Goal: Transaction & Acquisition: Purchase product/service

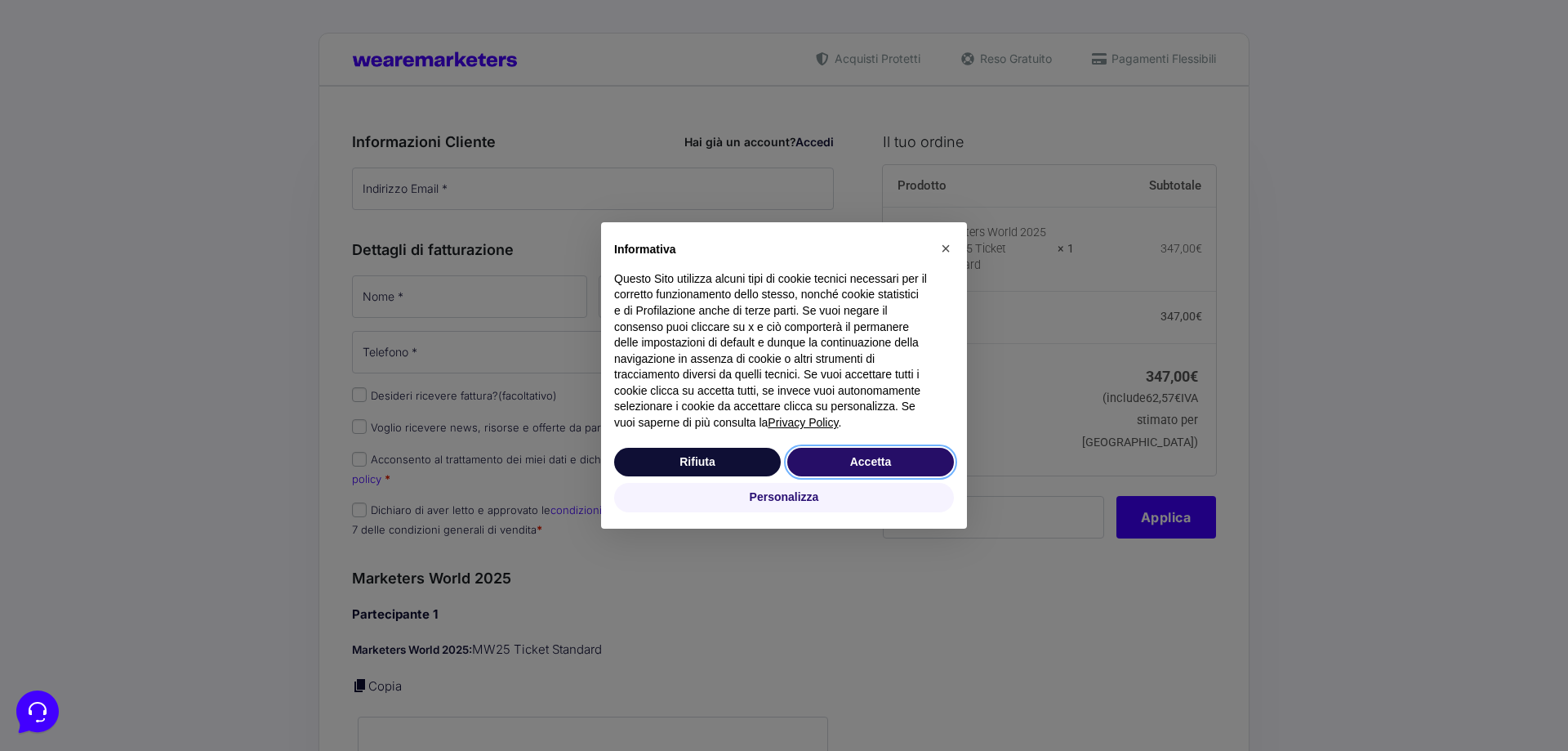
click at [829, 469] on button "Accetta" at bounding box center [871, 463] width 166 height 30
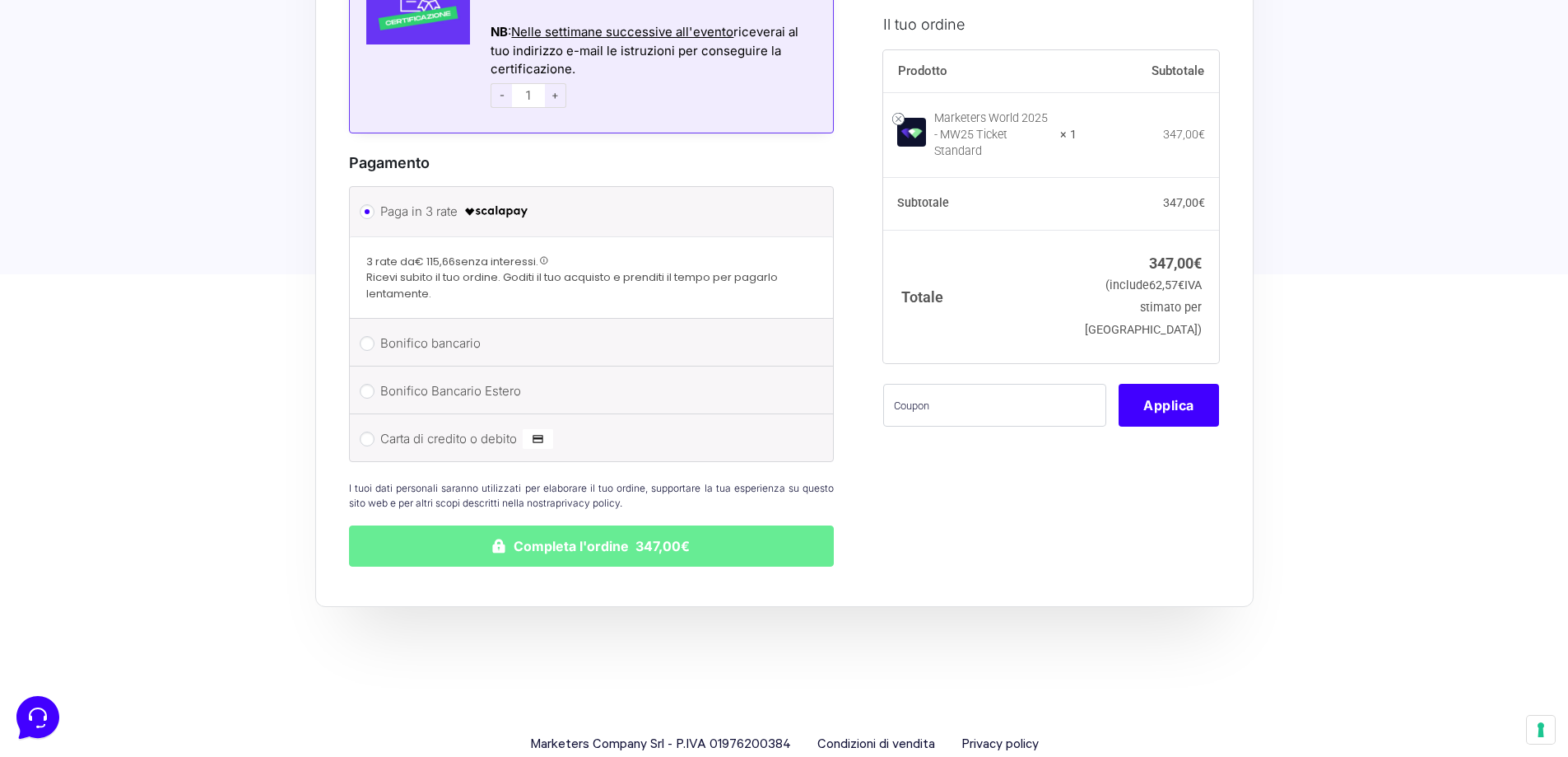
scroll to position [1420, 0]
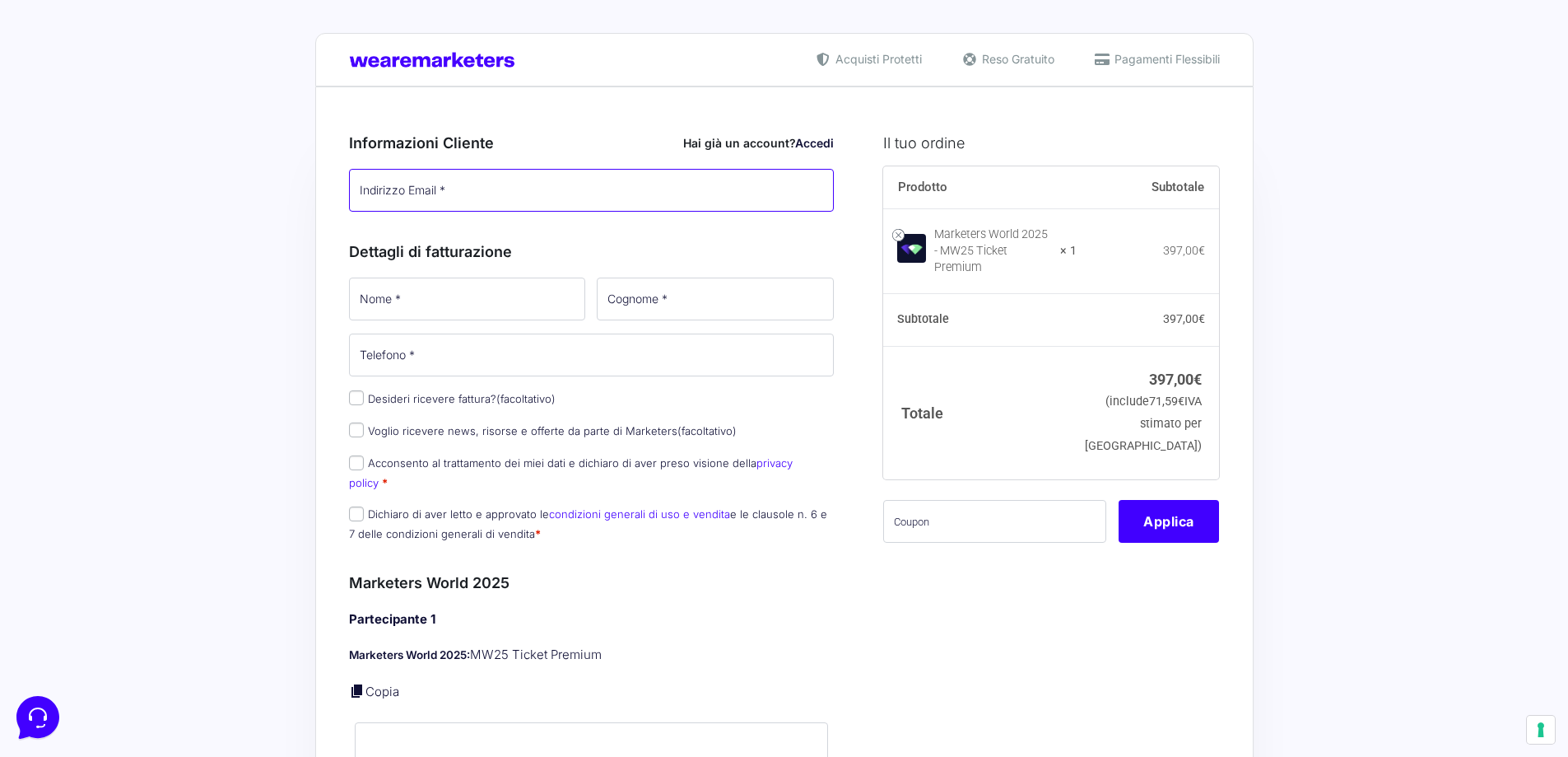
click at [431, 184] on input "Indirizzo Email *" at bounding box center [592, 190] width 486 height 43
type input "[EMAIL_ADDRESS][DOMAIN_NAME]"
type input "[PERSON_NAME]"
type input "Giudice"
type input "[PHONE_NUMBER]"
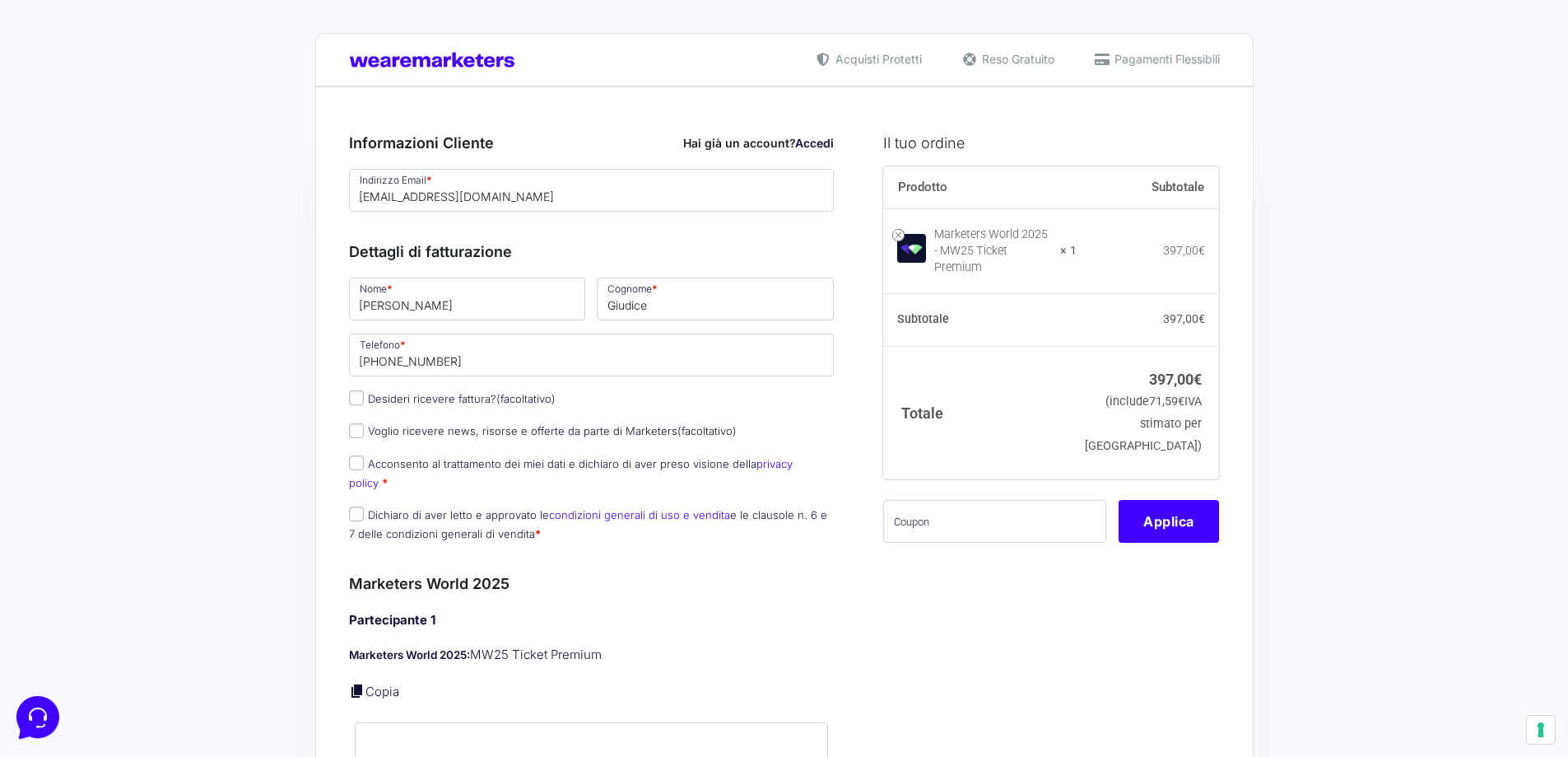
click at [364, 396] on label "Desideri ricevere fattura? (facoltativo)" at bounding box center [452, 398] width 206 height 13
click at [364, 396] on input "Desideri ricevere fattura? (facoltativo)" at bounding box center [356, 397] width 15 height 15
checkbox input "true"
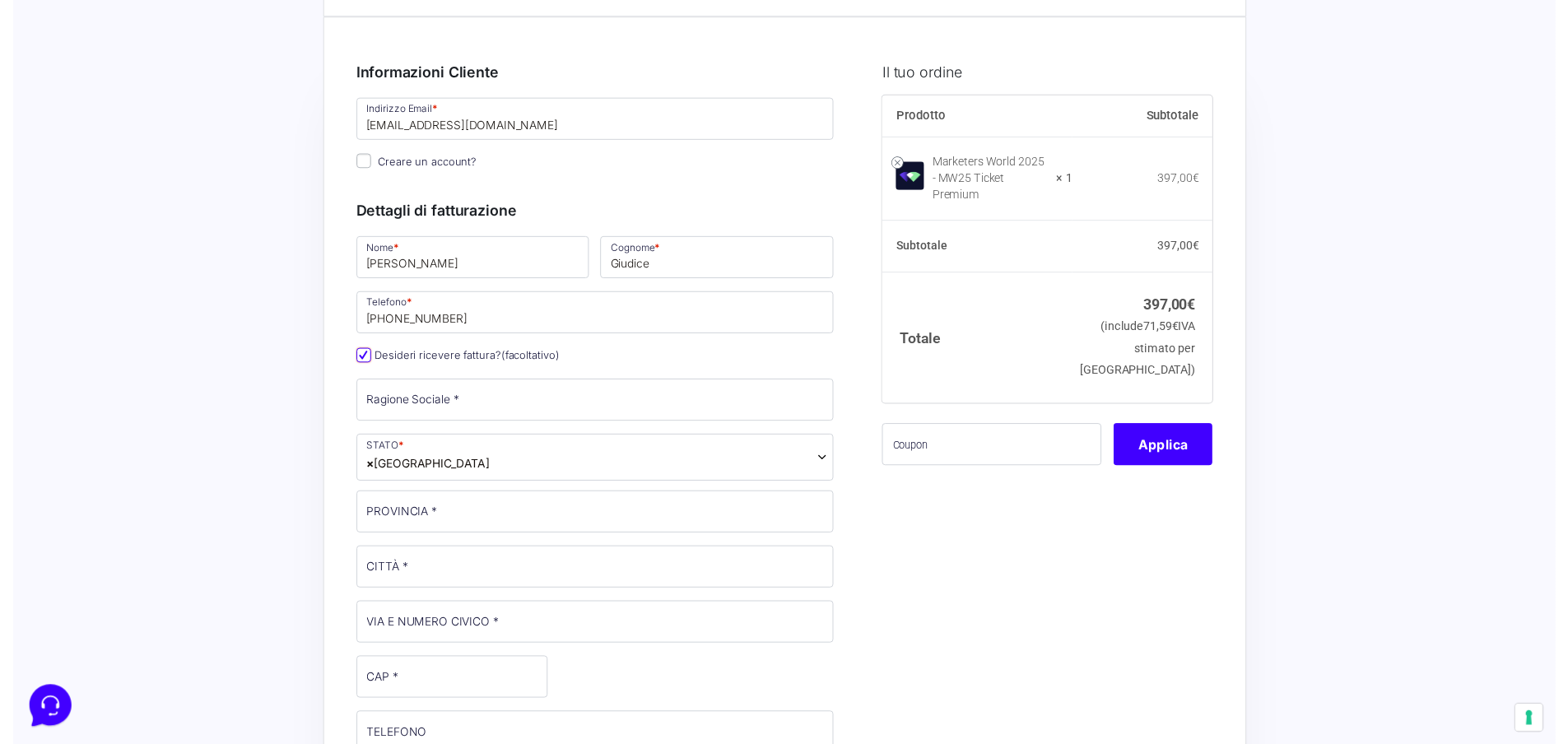
scroll to position [165, 0]
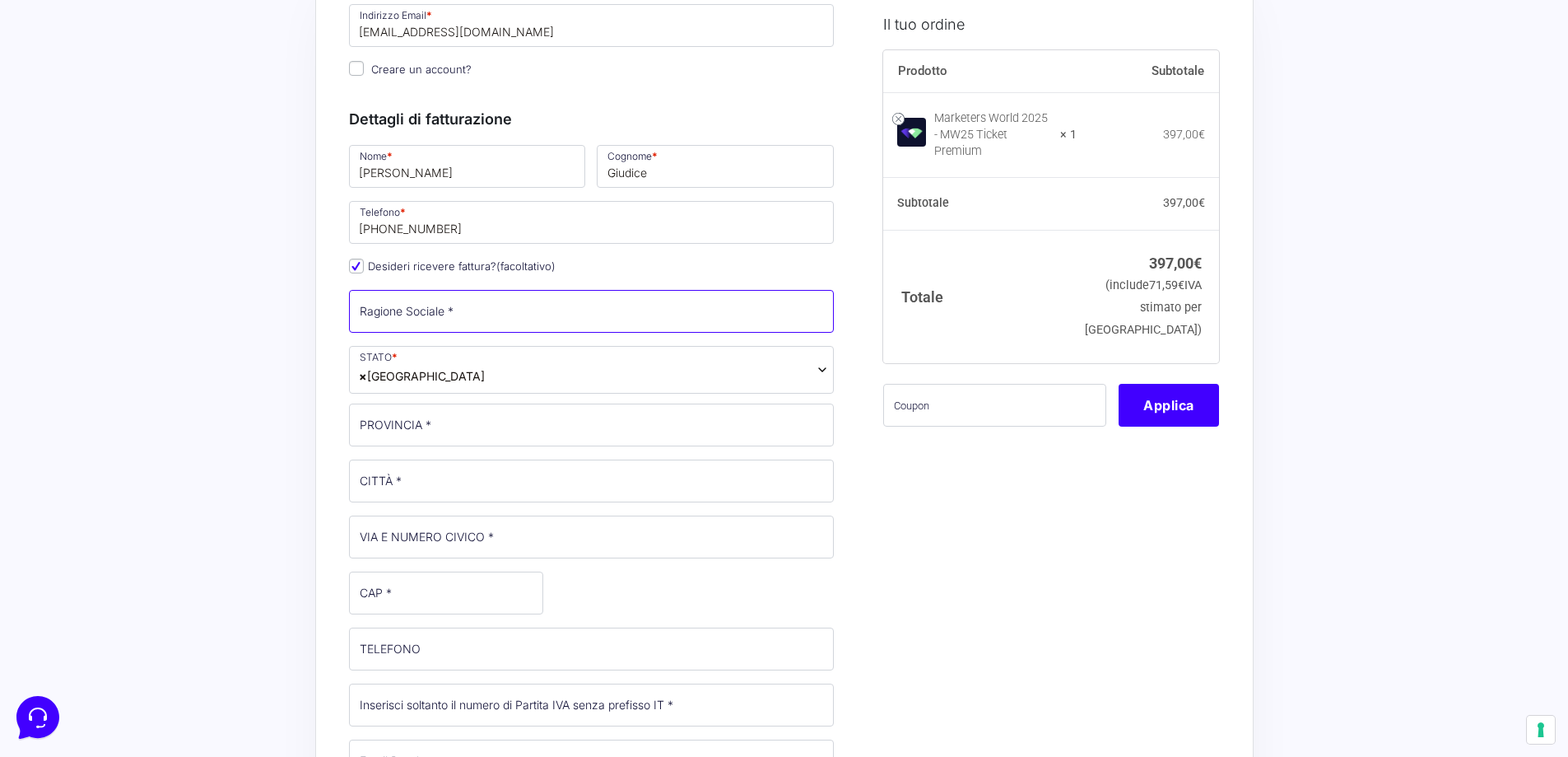
click at [437, 299] on input "Ragione Sociale *" at bounding box center [592, 311] width 486 height 43
type input "[PERSON_NAME]"
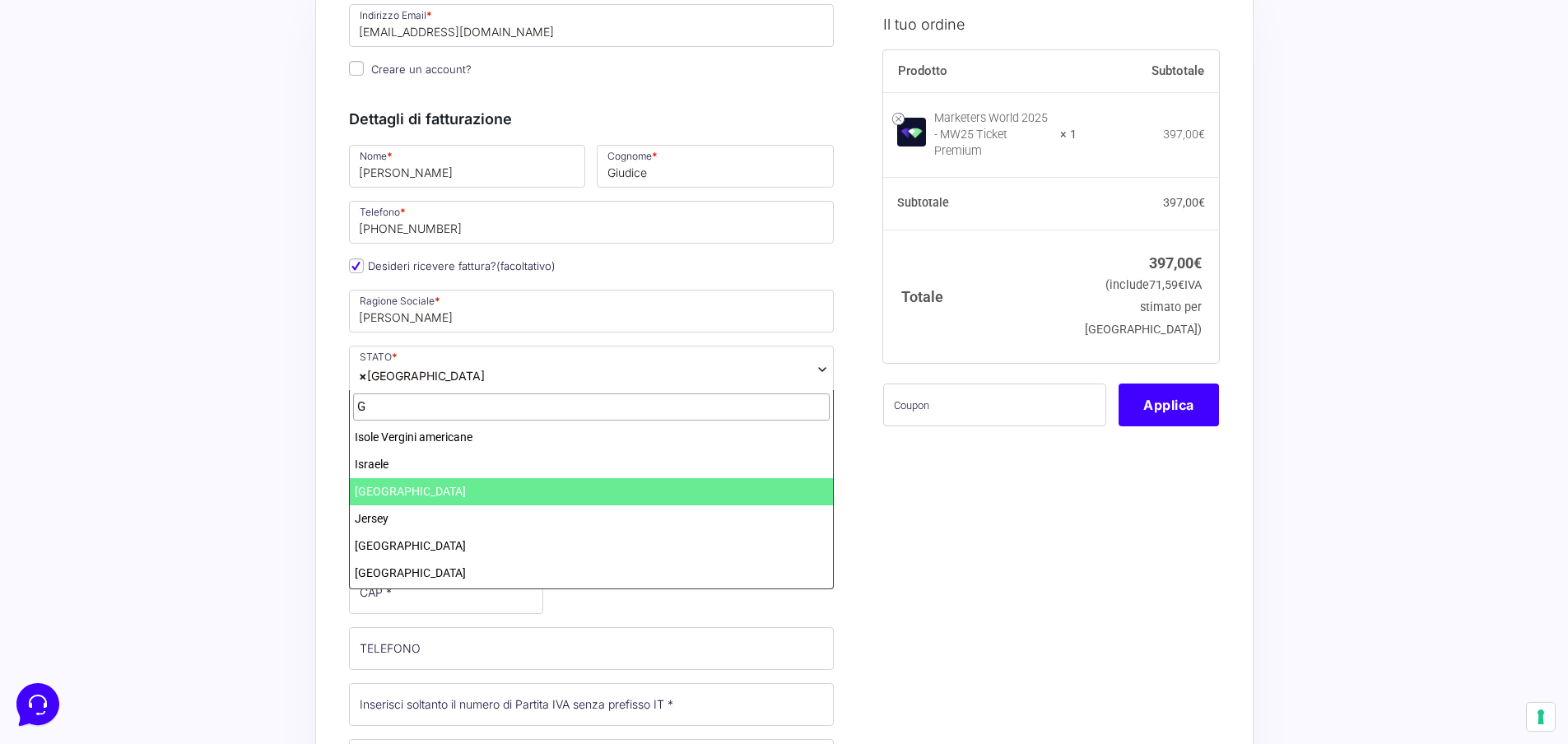
scroll to position [0, 0]
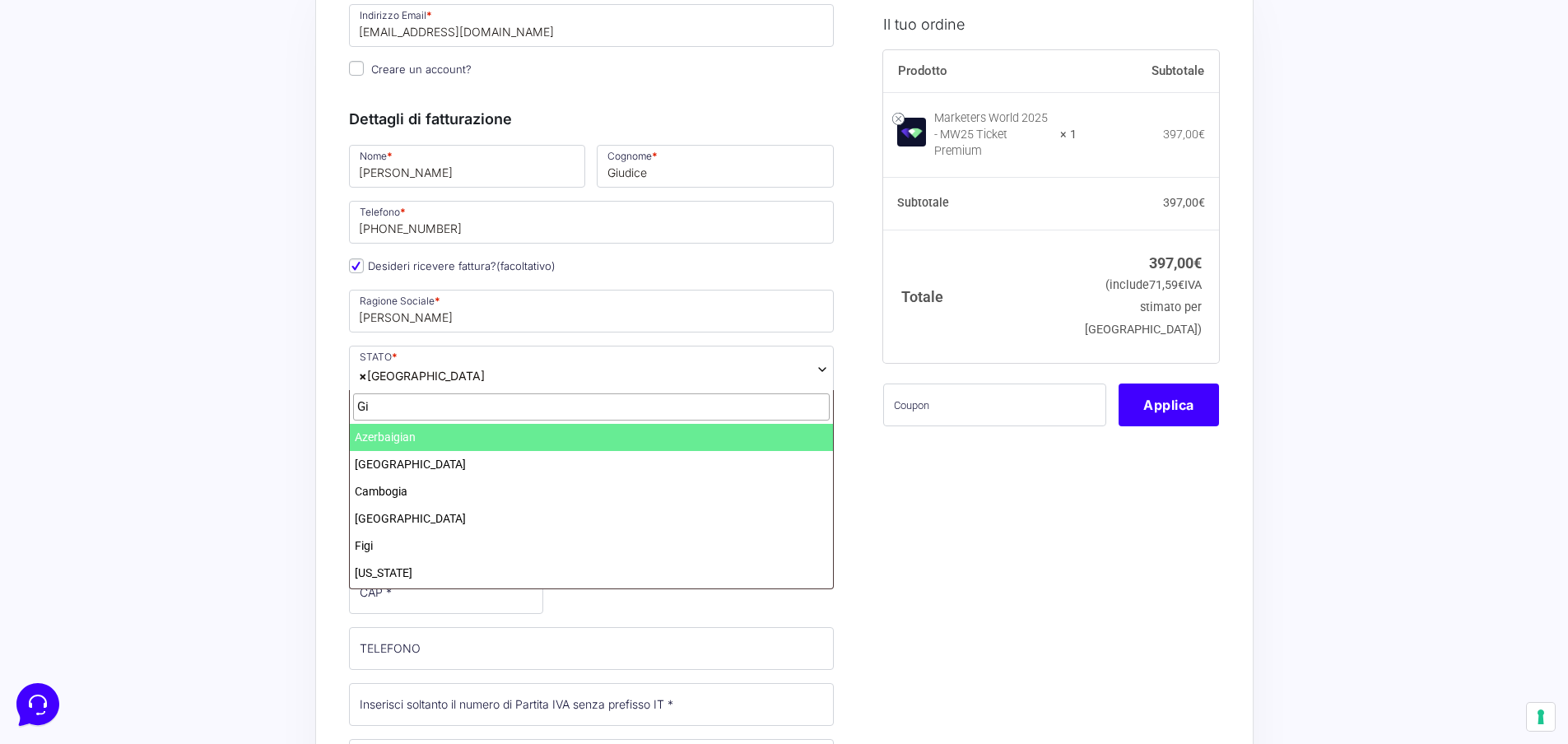
type input "G"
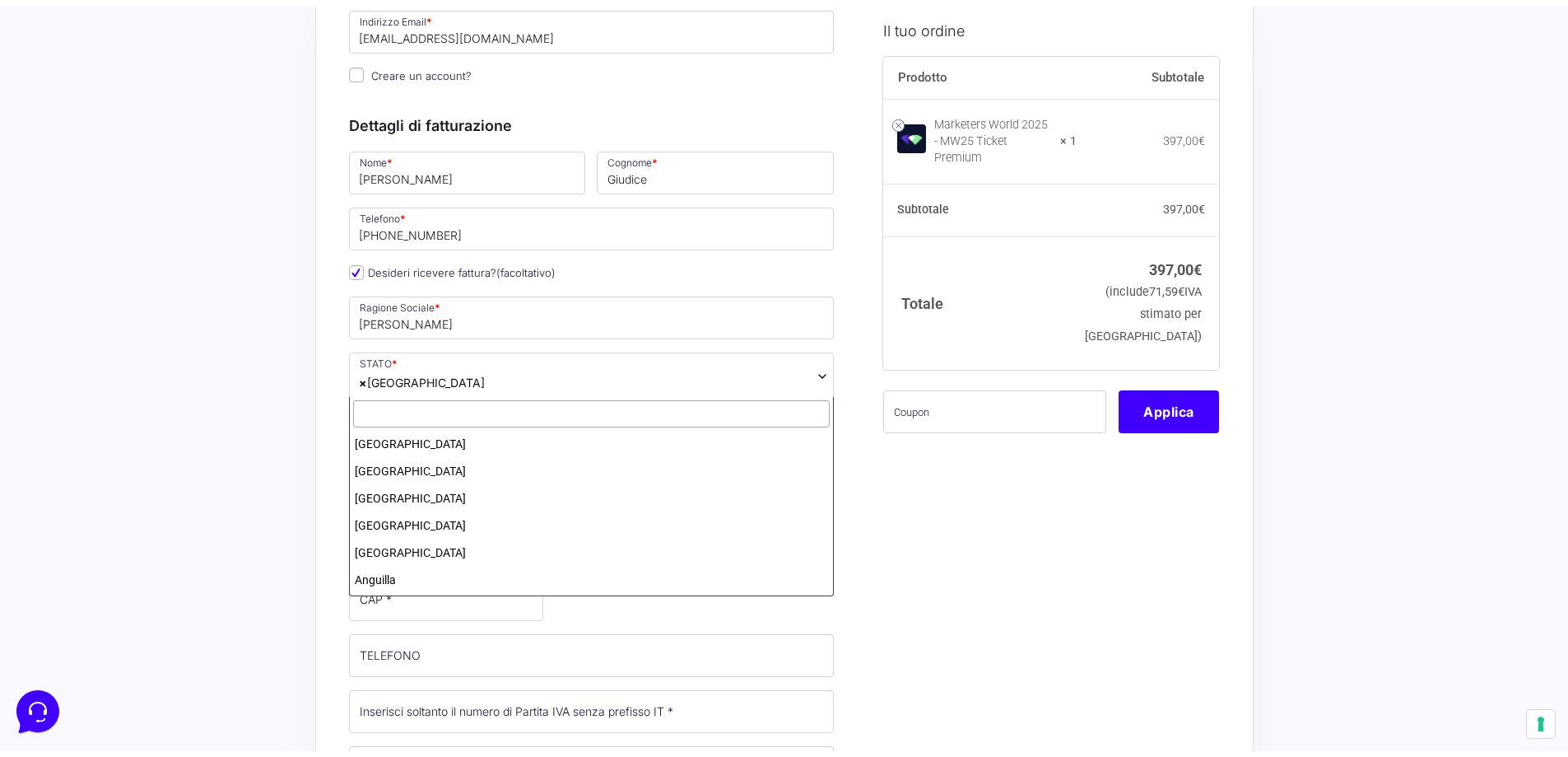
scroll to position [3126, 0]
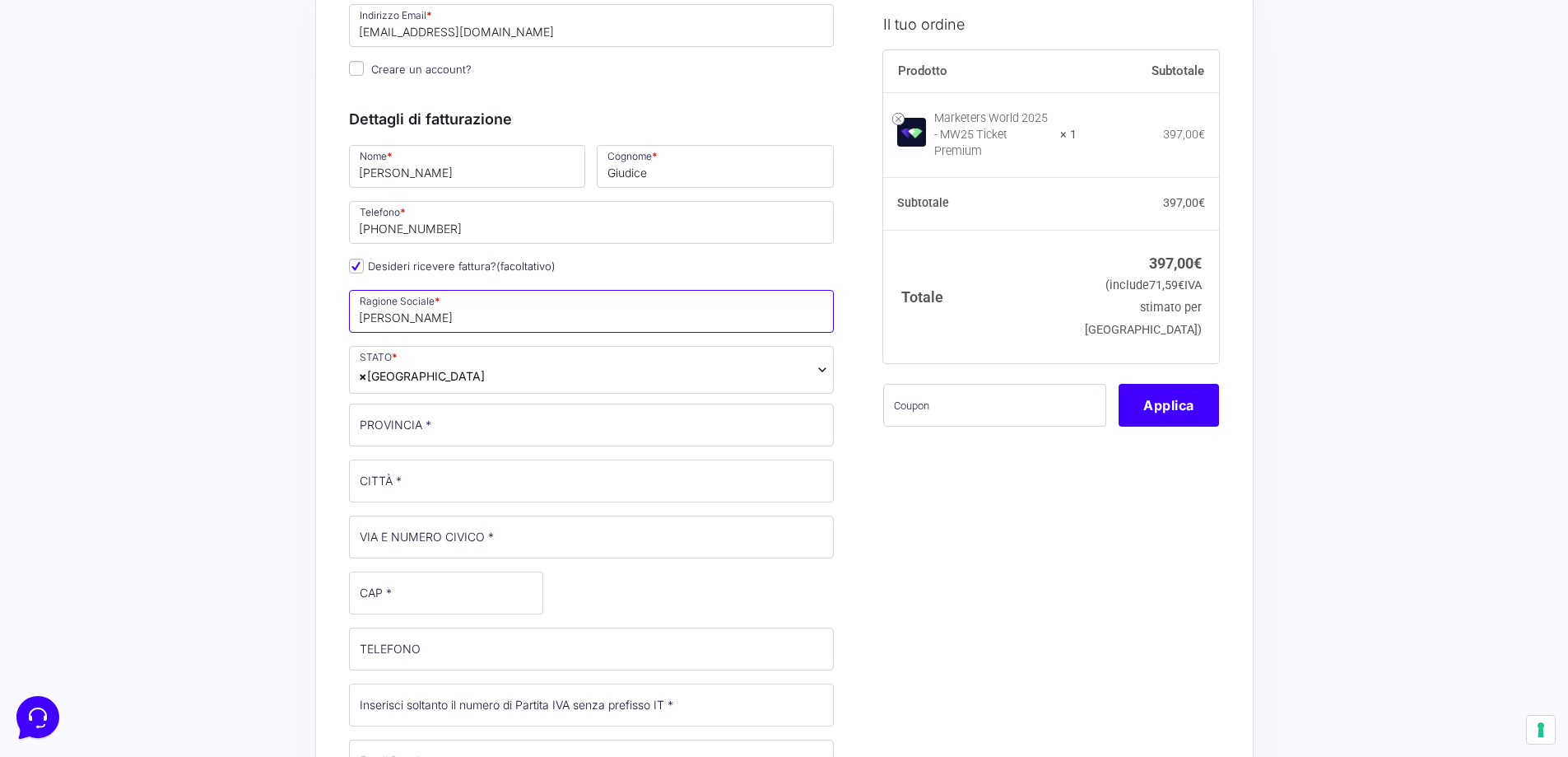
click at [475, 321] on input "[PERSON_NAME]" at bounding box center [592, 311] width 486 height 43
type input "[PERSON_NAME]"
drag, startPoint x: 276, startPoint y: 359, endPoint x: 294, endPoint y: 361, distance: 18.1
click at [459, 427] on input "PROVINCIA *" at bounding box center [592, 424] width 486 height 43
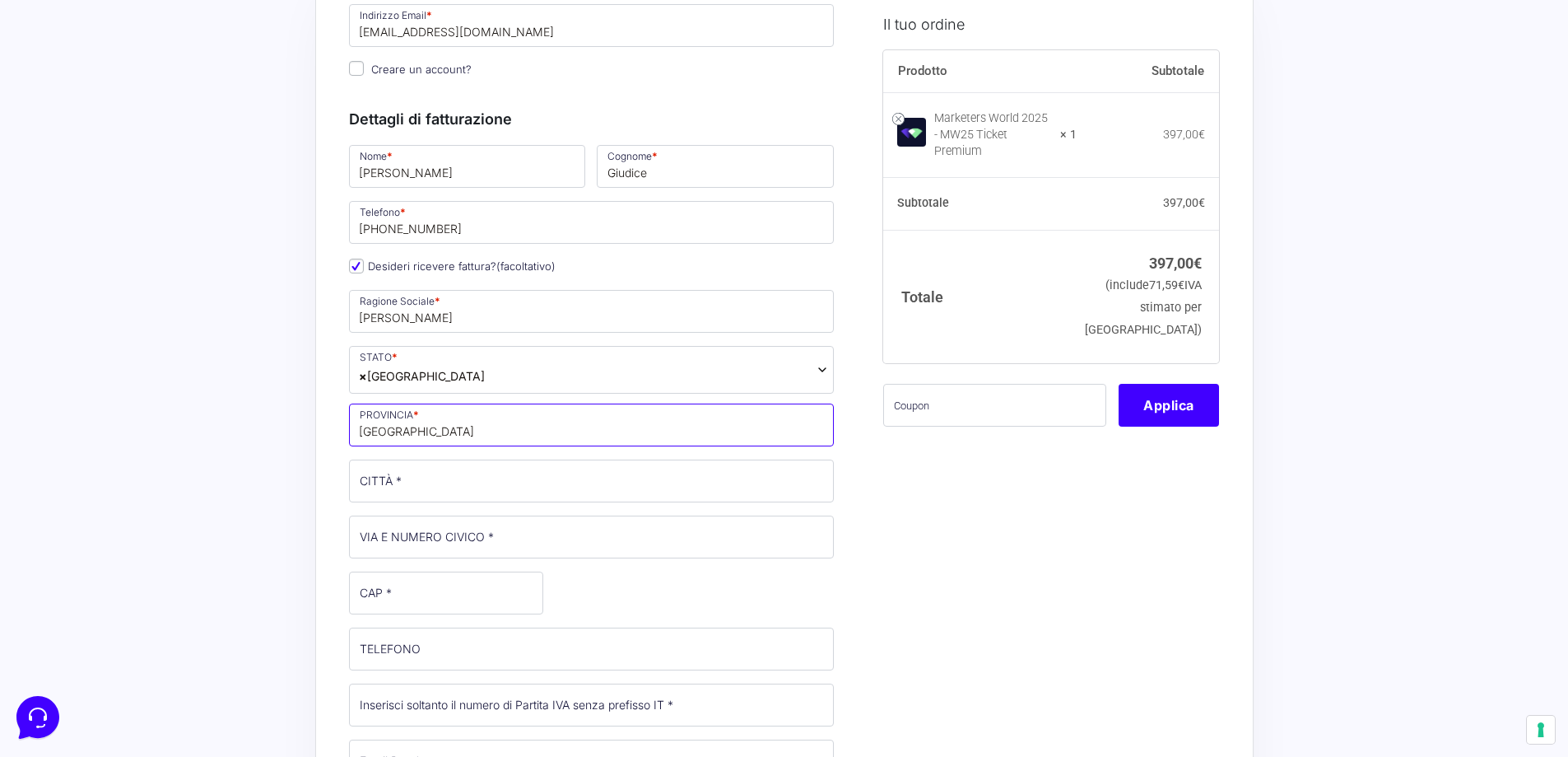
type input "[GEOGRAPHIC_DATA]"
click at [371, 481] on input "CITTÀ *" at bounding box center [592, 481] width 486 height 43
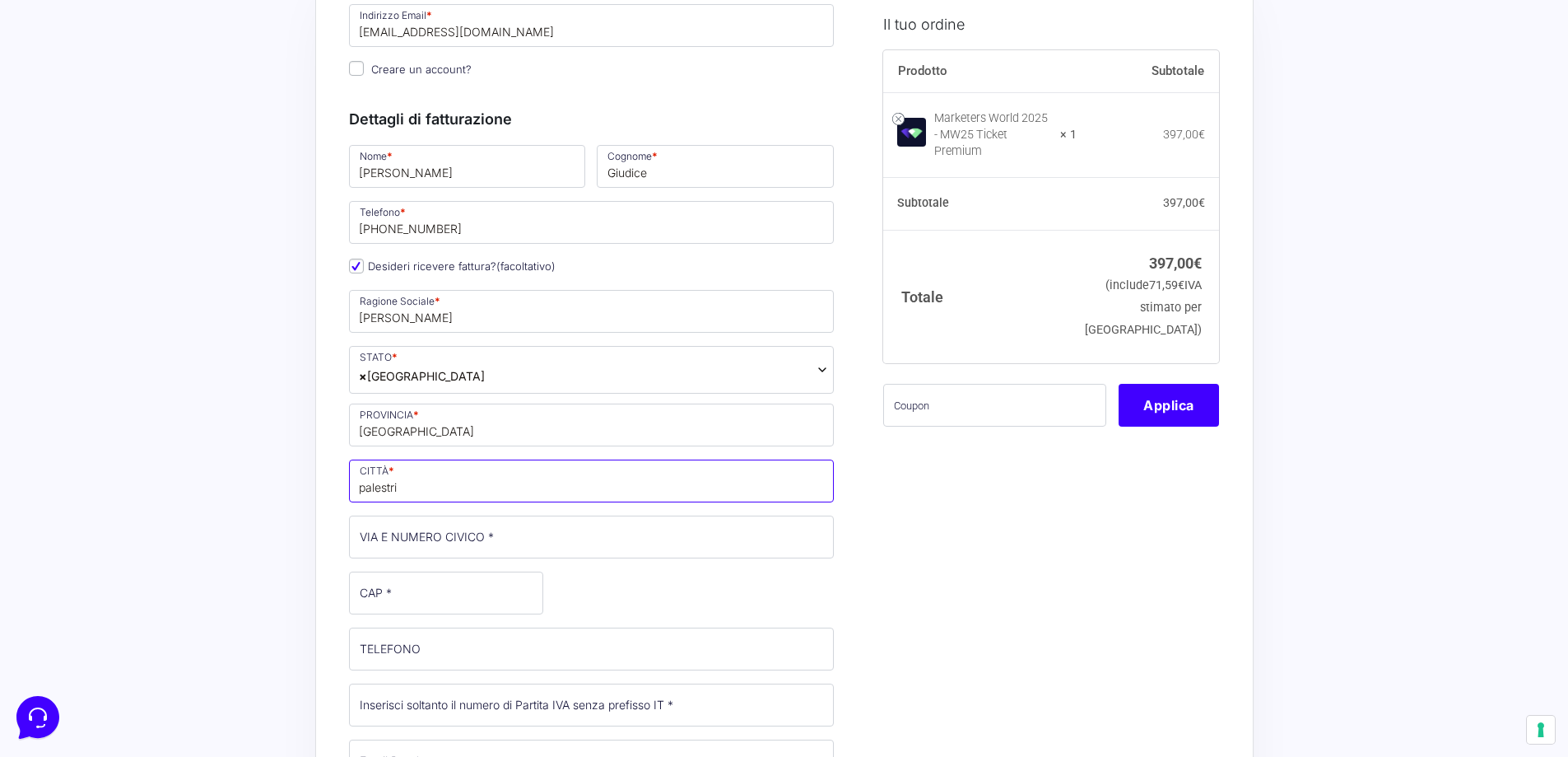
type input "Palestrina"
type input "[STREET_ADDRESS][PERSON_NAME]"
type input "00036"
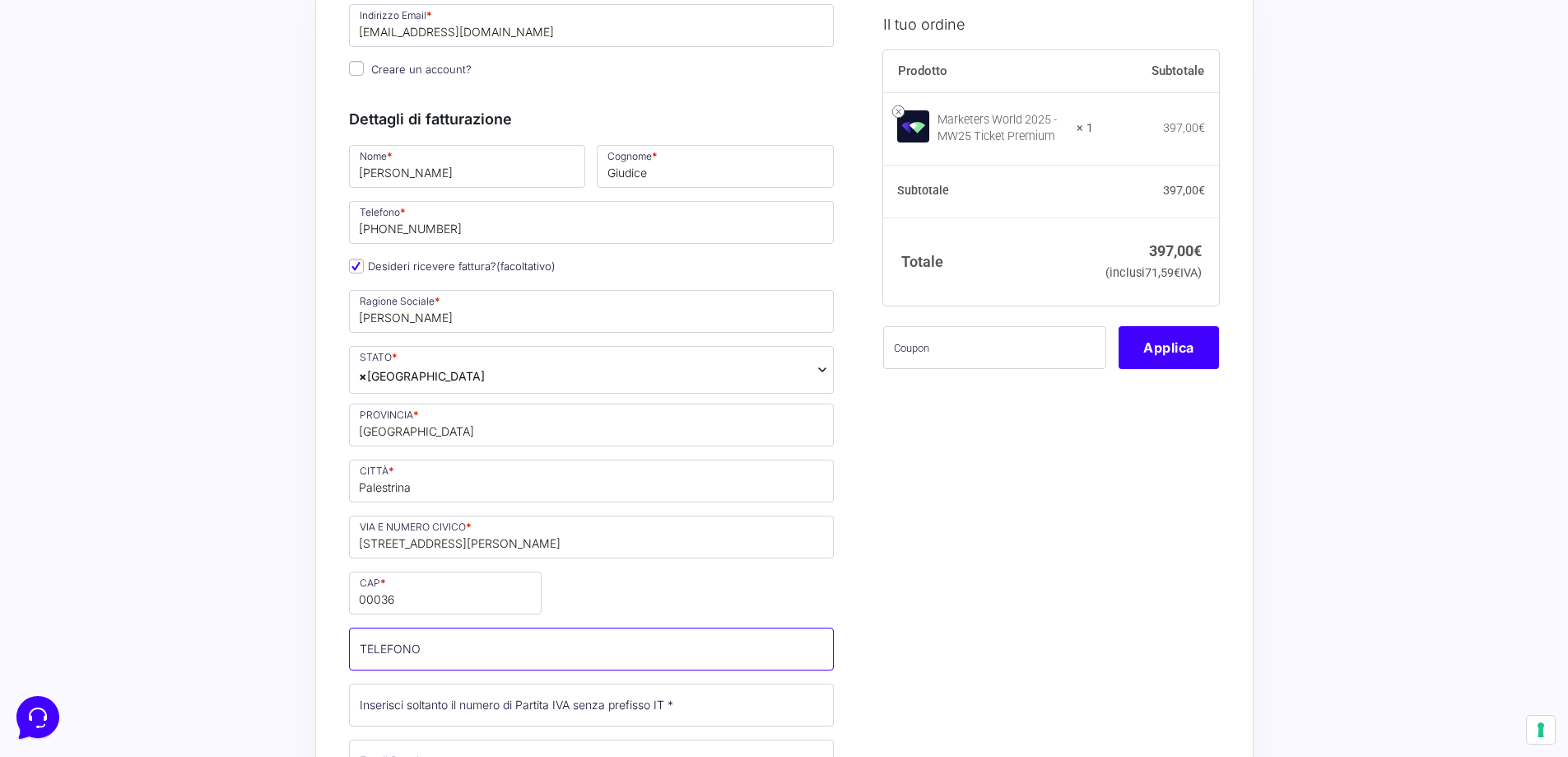
click at [407, 647] on input "TELEFONO (facoltativo)" at bounding box center [592, 648] width 486 height 43
type input "3343387197"
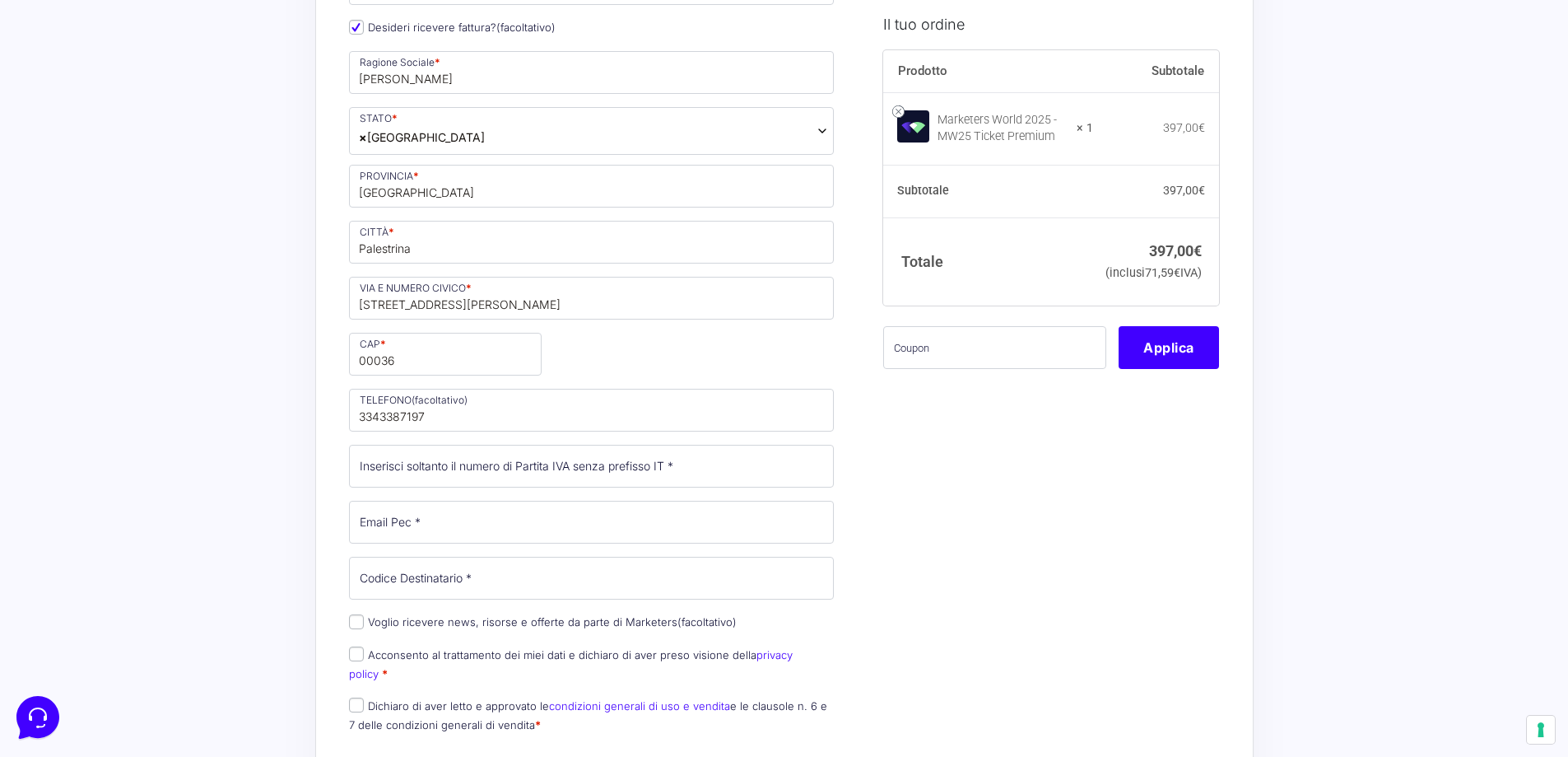
scroll to position [412, 0]
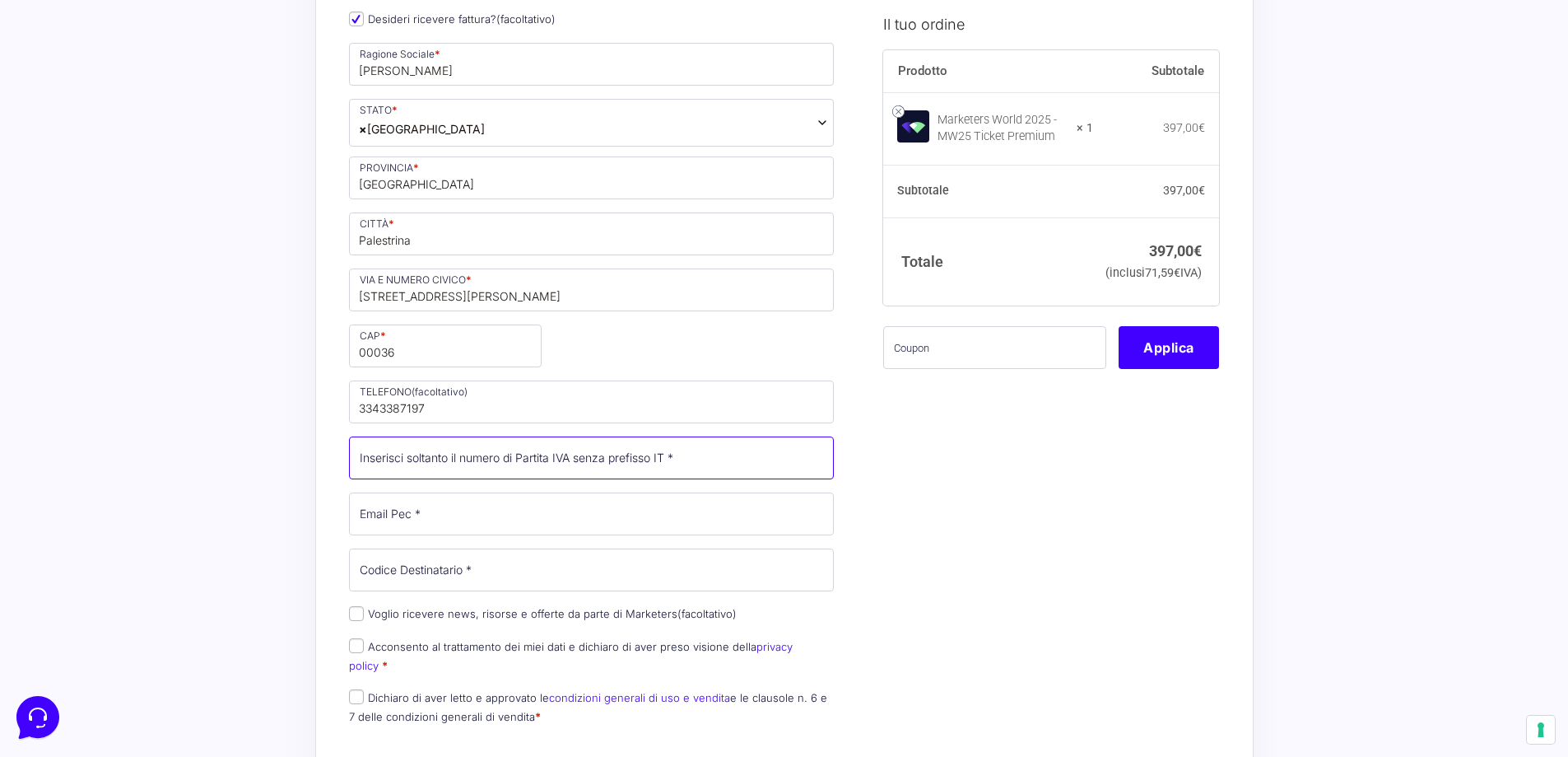
click at [539, 474] on input "Partita Iva *" at bounding box center [592, 458] width 486 height 43
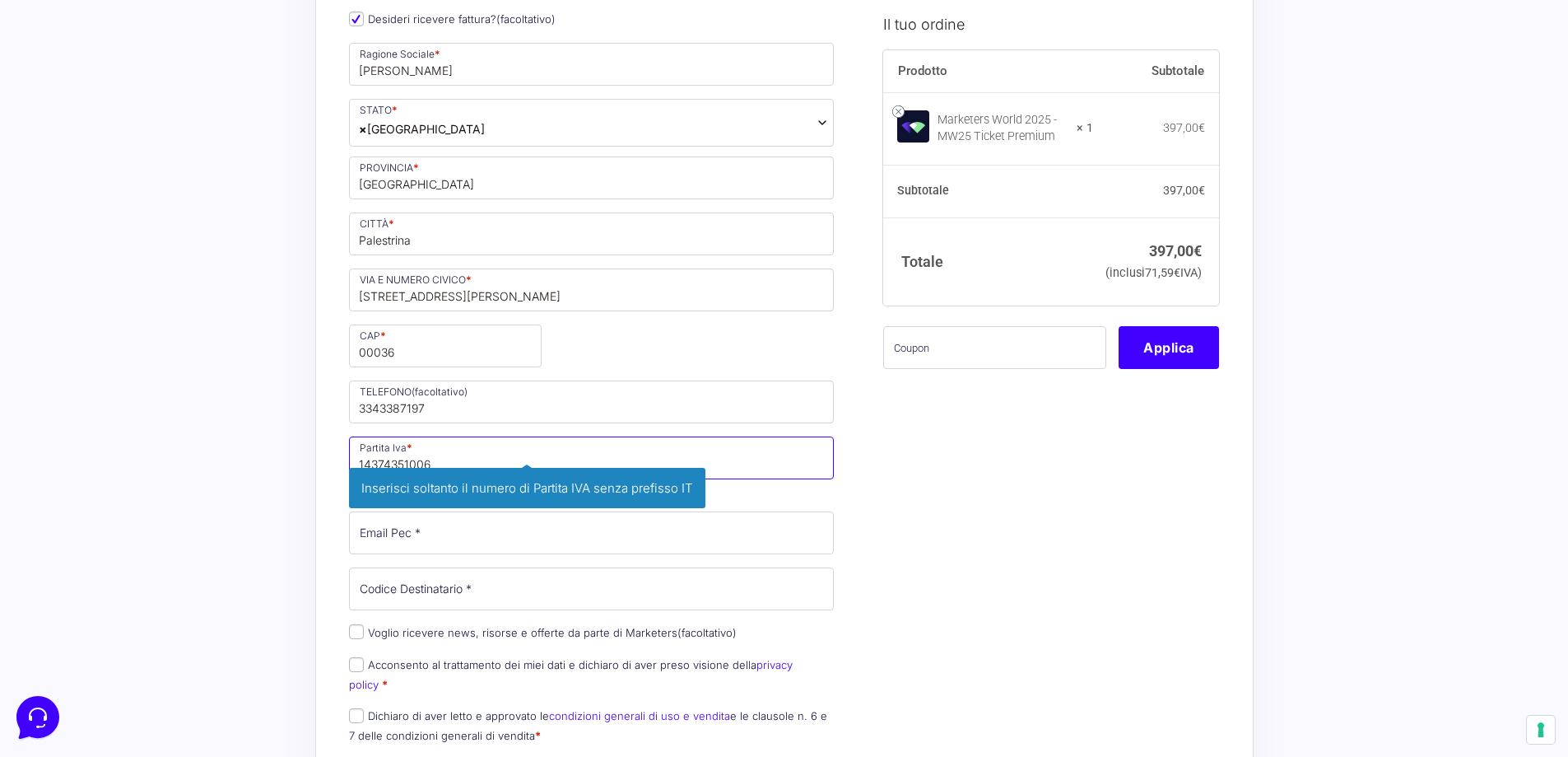
type input "14374351006"
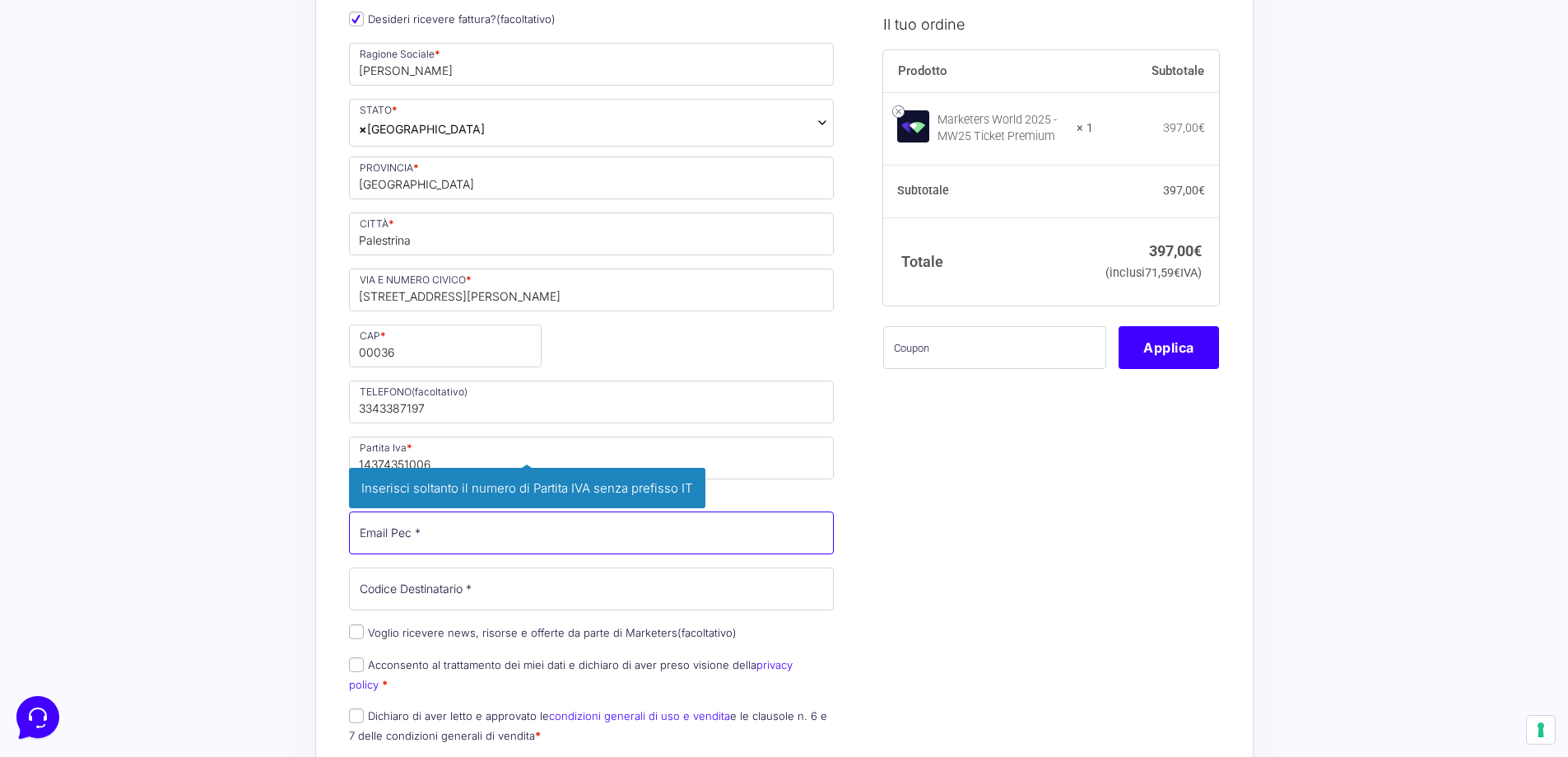
click at [508, 543] on input "Email Pec *" at bounding box center [592, 533] width 486 height 43
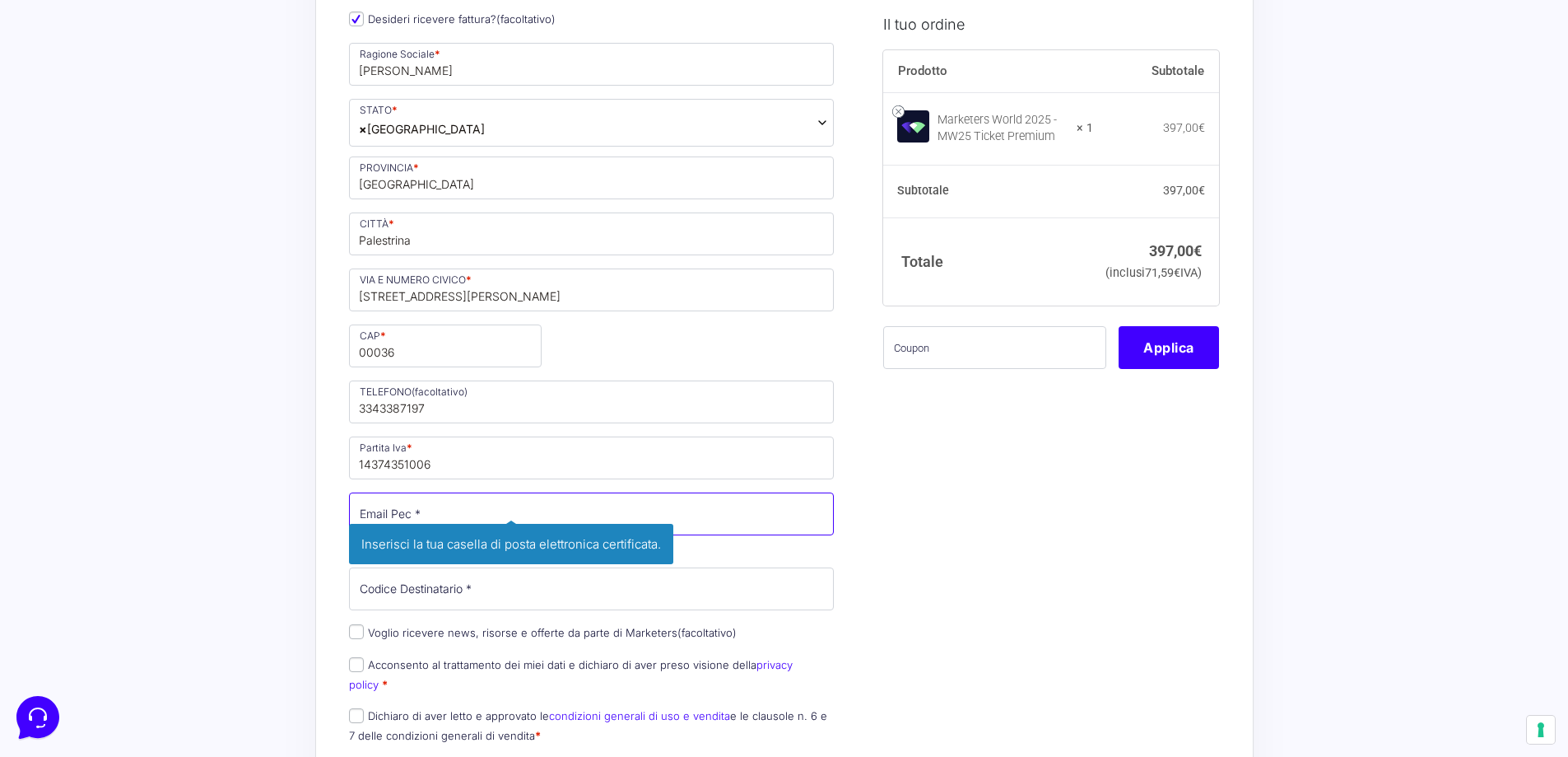
type input "[EMAIL_ADDRESS][DOMAIN_NAME]"
type input "[PERSON_NAME]"
type input "Giudice"
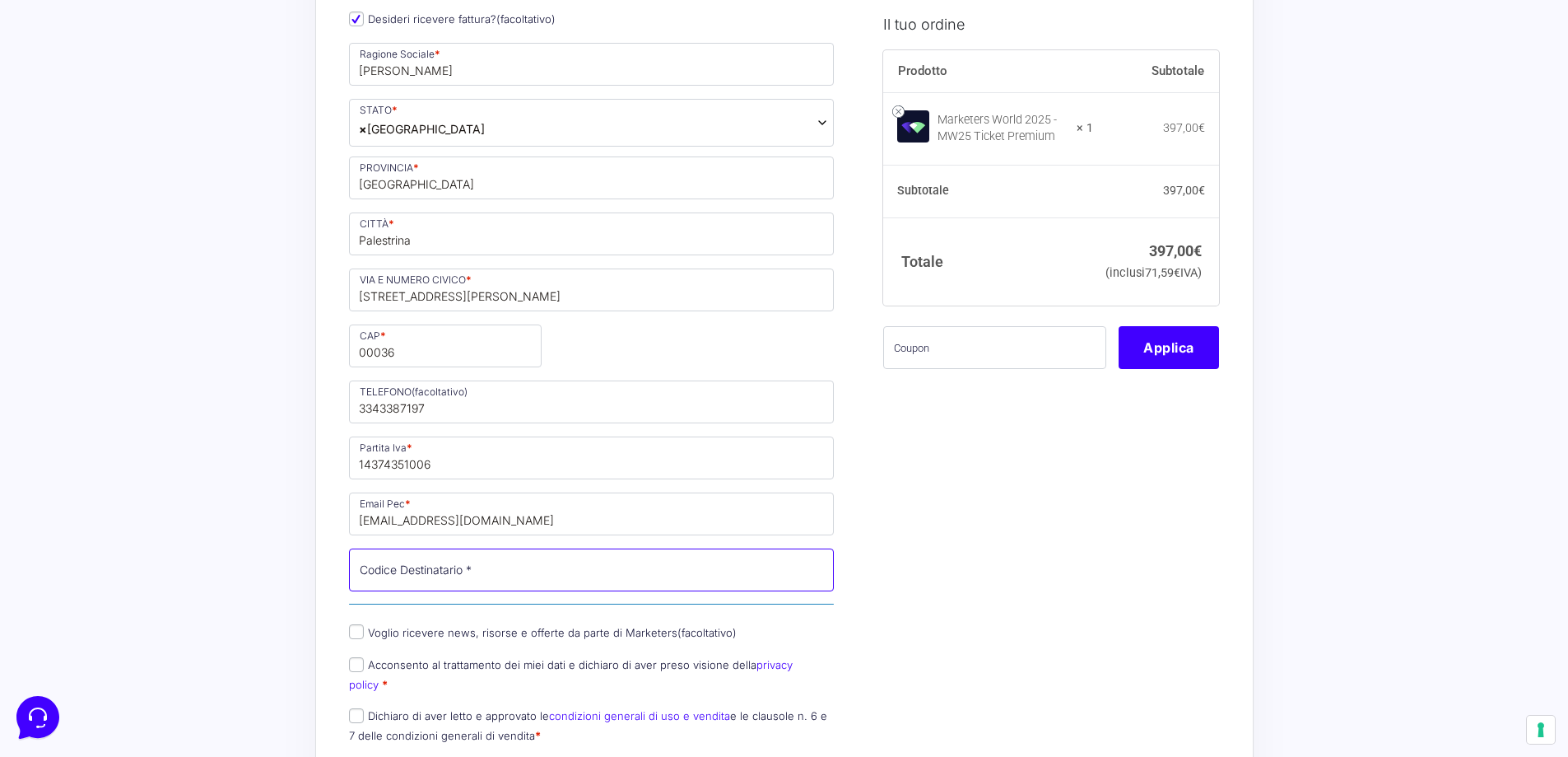
click at [481, 573] on input "Codice Destinatario *" at bounding box center [592, 570] width 486 height 43
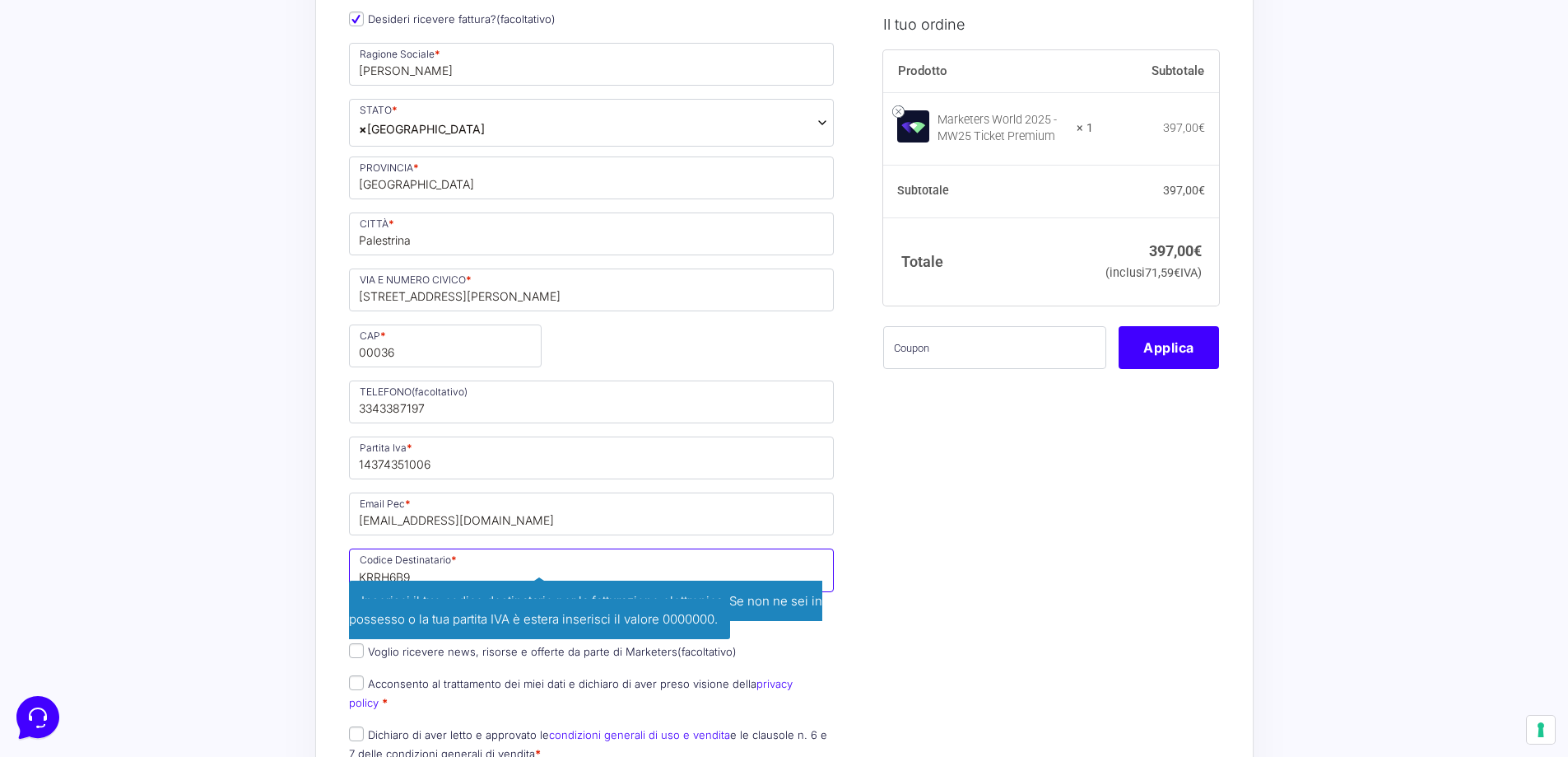
type input "KRRH6B9"
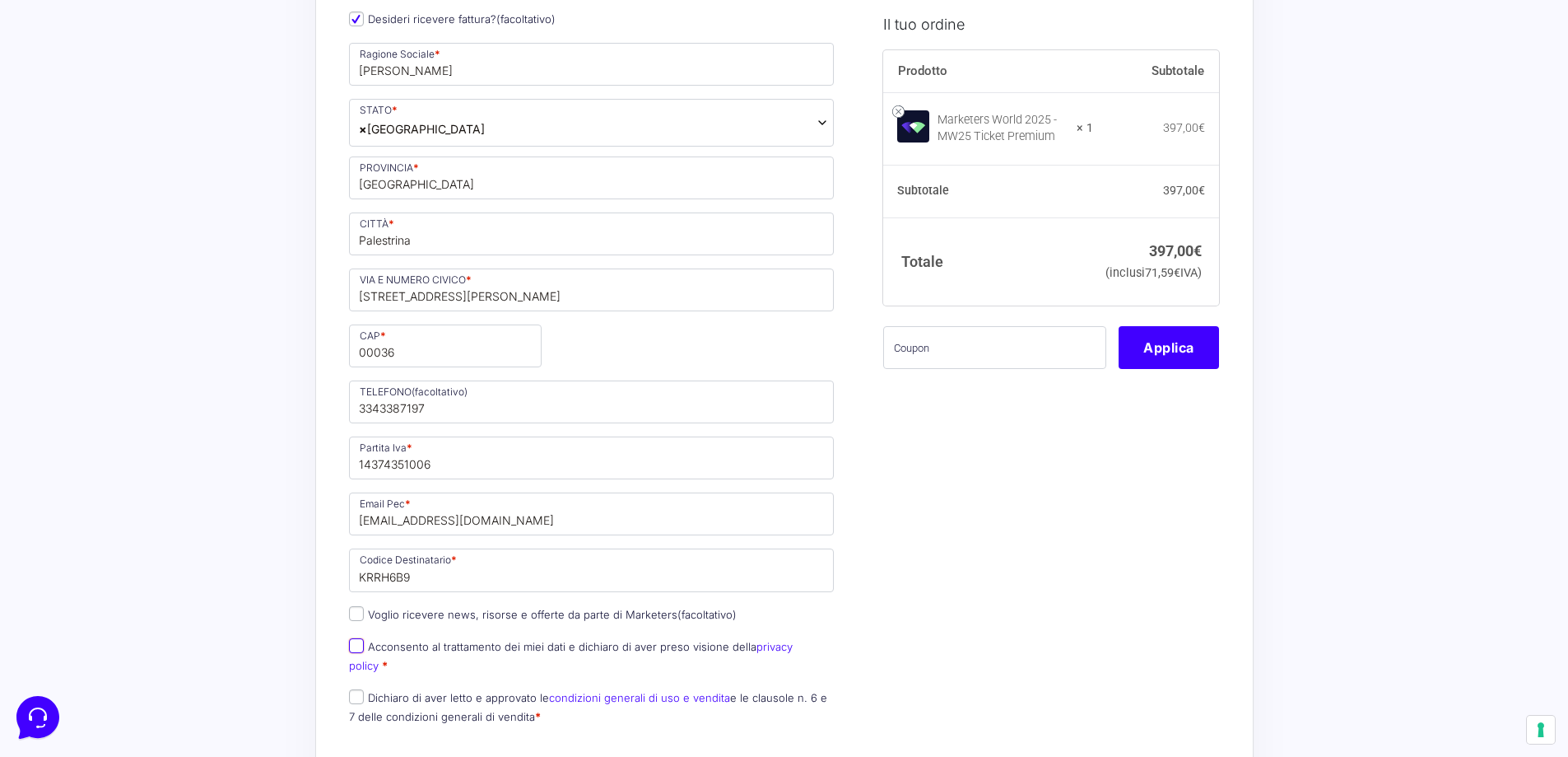
click at [356, 645] on input "Acconsento al trattamento dei miei dati e dichiaro di aver preso visione della …" at bounding box center [356, 645] width 15 height 15
checkbox input "true"
click at [354, 689] on input "Dichiaro di aver letto e approvato le condizioni generali di uso e vendita e le…" at bounding box center [356, 696] width 15 height 15
checkbox input "true"
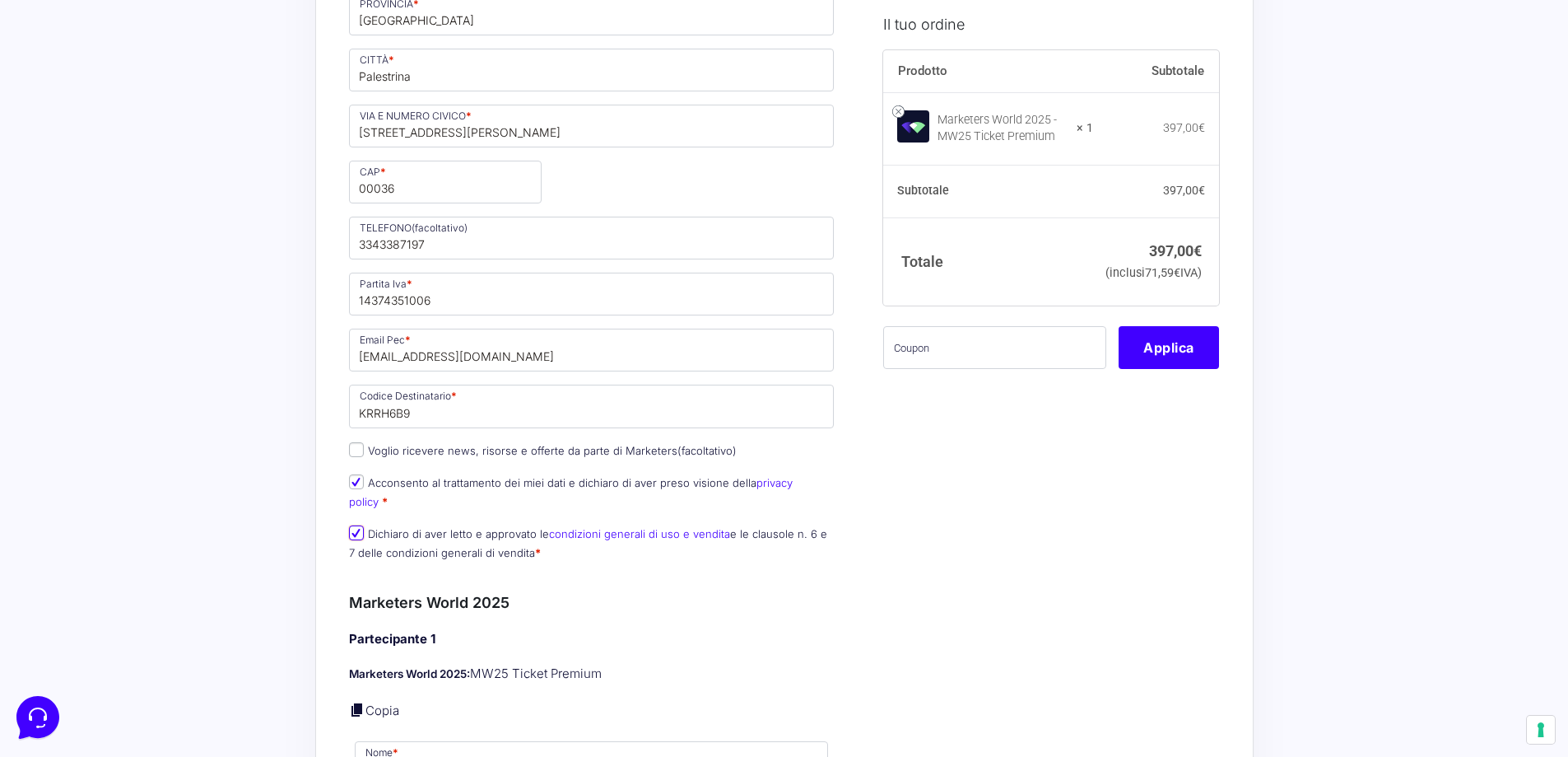
scroll to position [576, 0]
click at [364, 455] on label "Voglio ricevere news, risorse e offerte da parte di Marketers (facoltativo)" at bounding box center [543, 449] width 388 height 13
click at [364, 455] on input "Voglio ricevere news, risorse e offerte da parte di Marketers (facoltativo)" at bounding box center [356, 448] width 15 height 15
checkbox input "true"
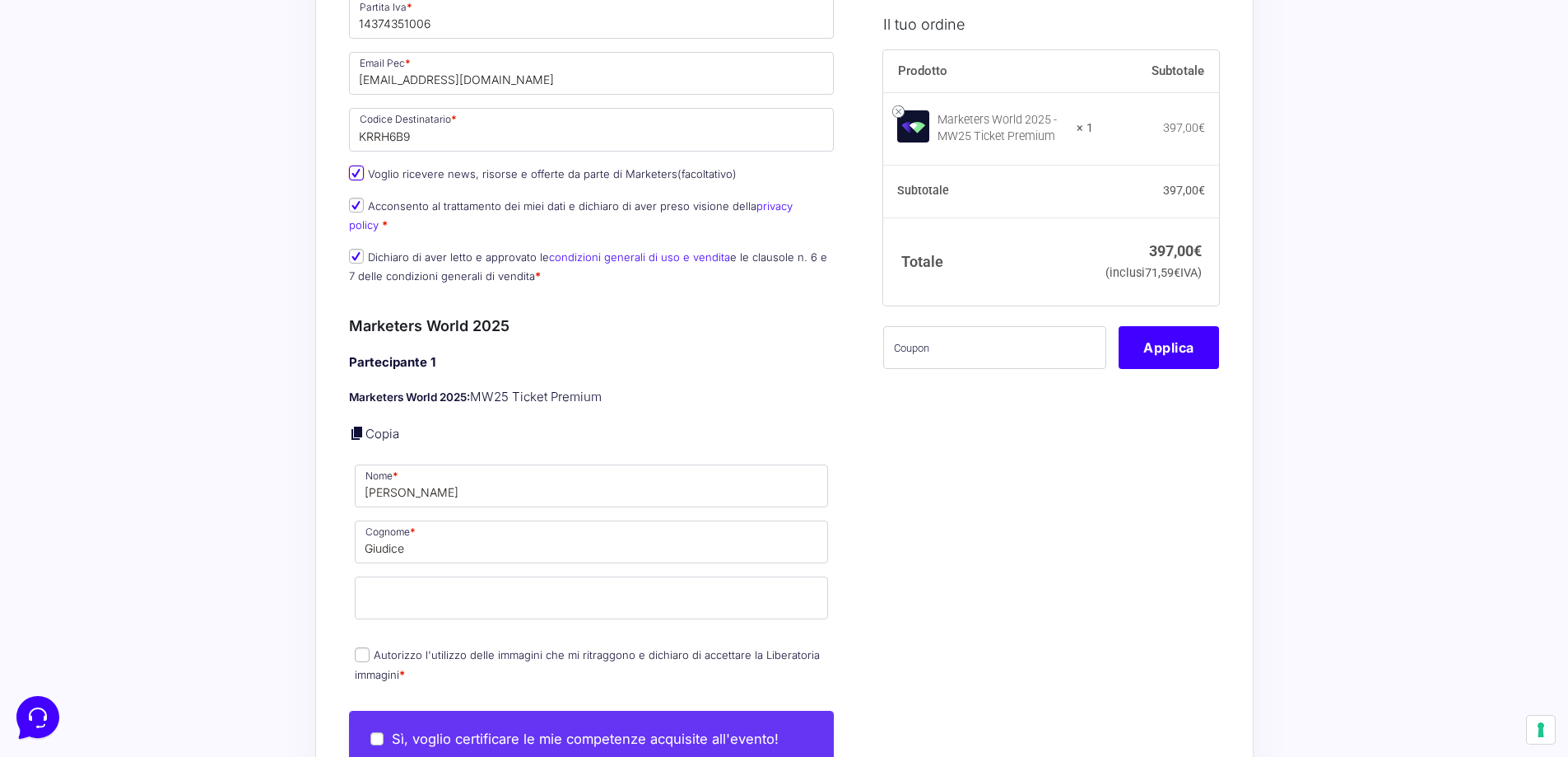
scroll to position [906, 0]
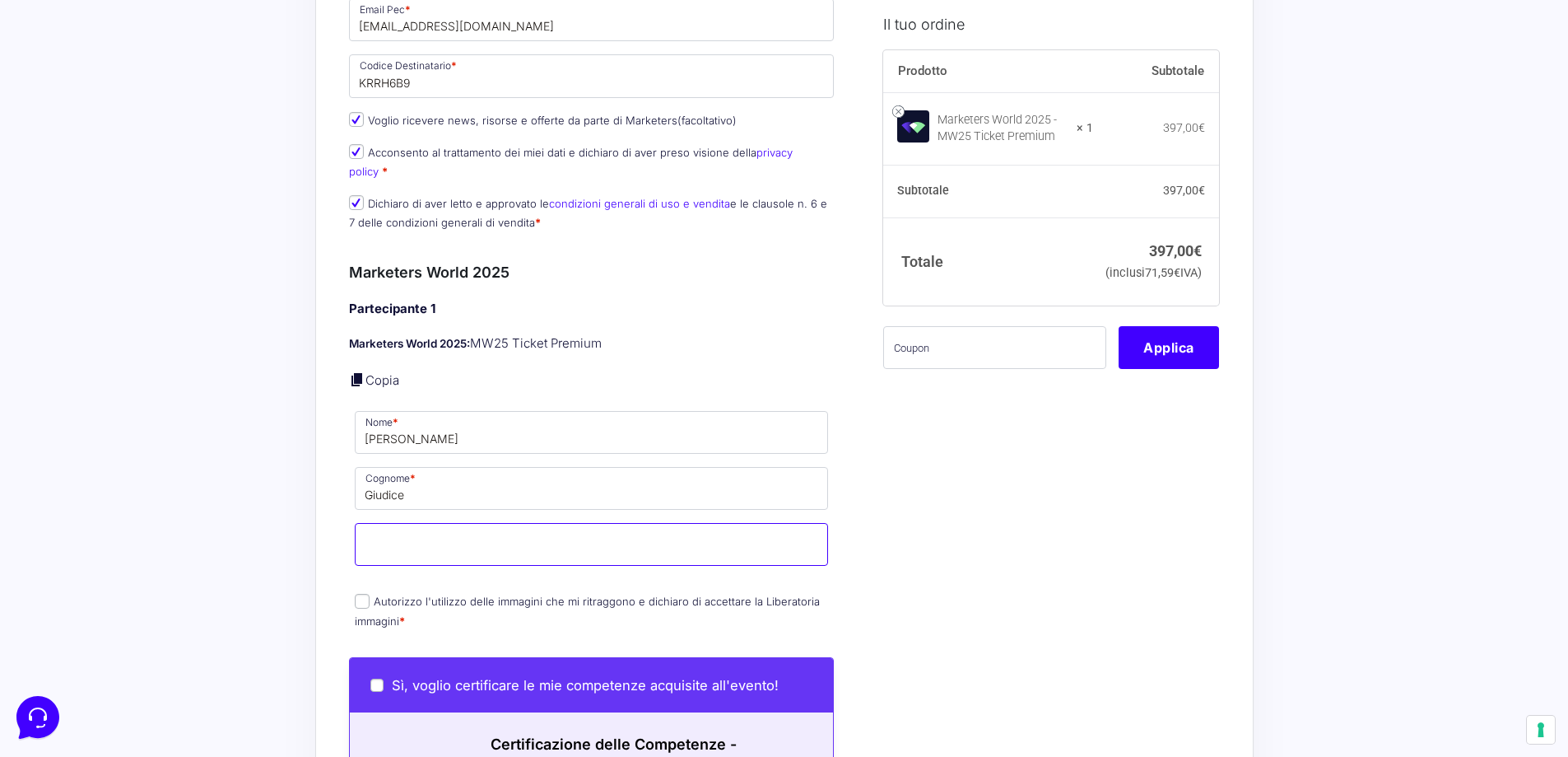
click at [412, 533] on input "Email *" at bounding box center [592, 544] width 474 height 43
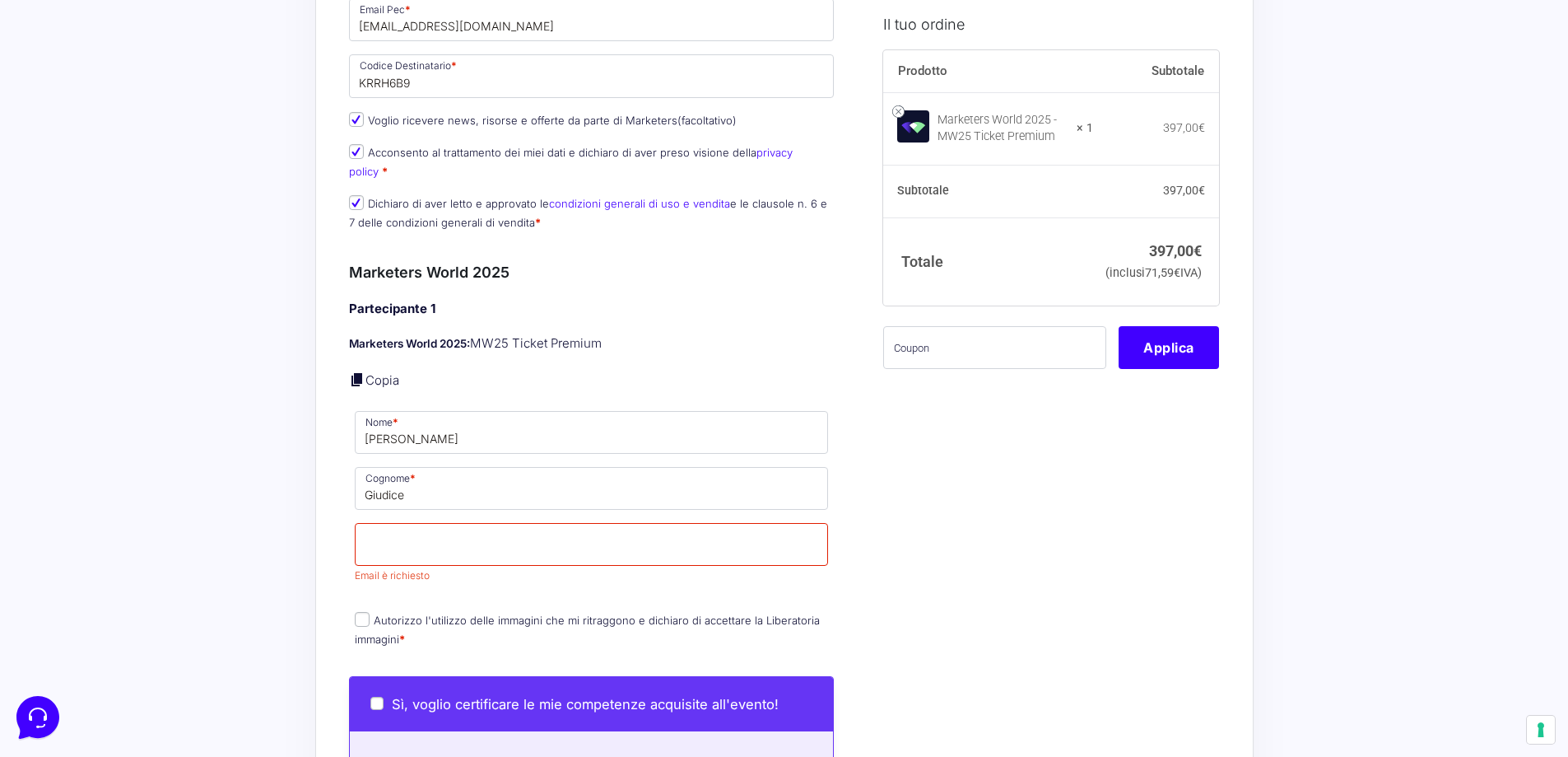
click at [340, 525] on div "Riepilogo Ordine 397,00 € Prodotto Subtotale Marketers World 2025 - MW25 Ticket…" at bounding box center [785, 330] width 938 height 2300
click at [355, 612] on input "Autorizzo l'utilizzo delle immagini che mi ritraggono e dichiaro di accettare l…" at bounding box center [362, 619] width 15 height 15
checkbox input "true"
click at [413, 536] on input "Email *" at bounding box center [592, 544] width 474 height 43
type input "[EMAIL_ADDRESS][DOMAIN_NAME]"
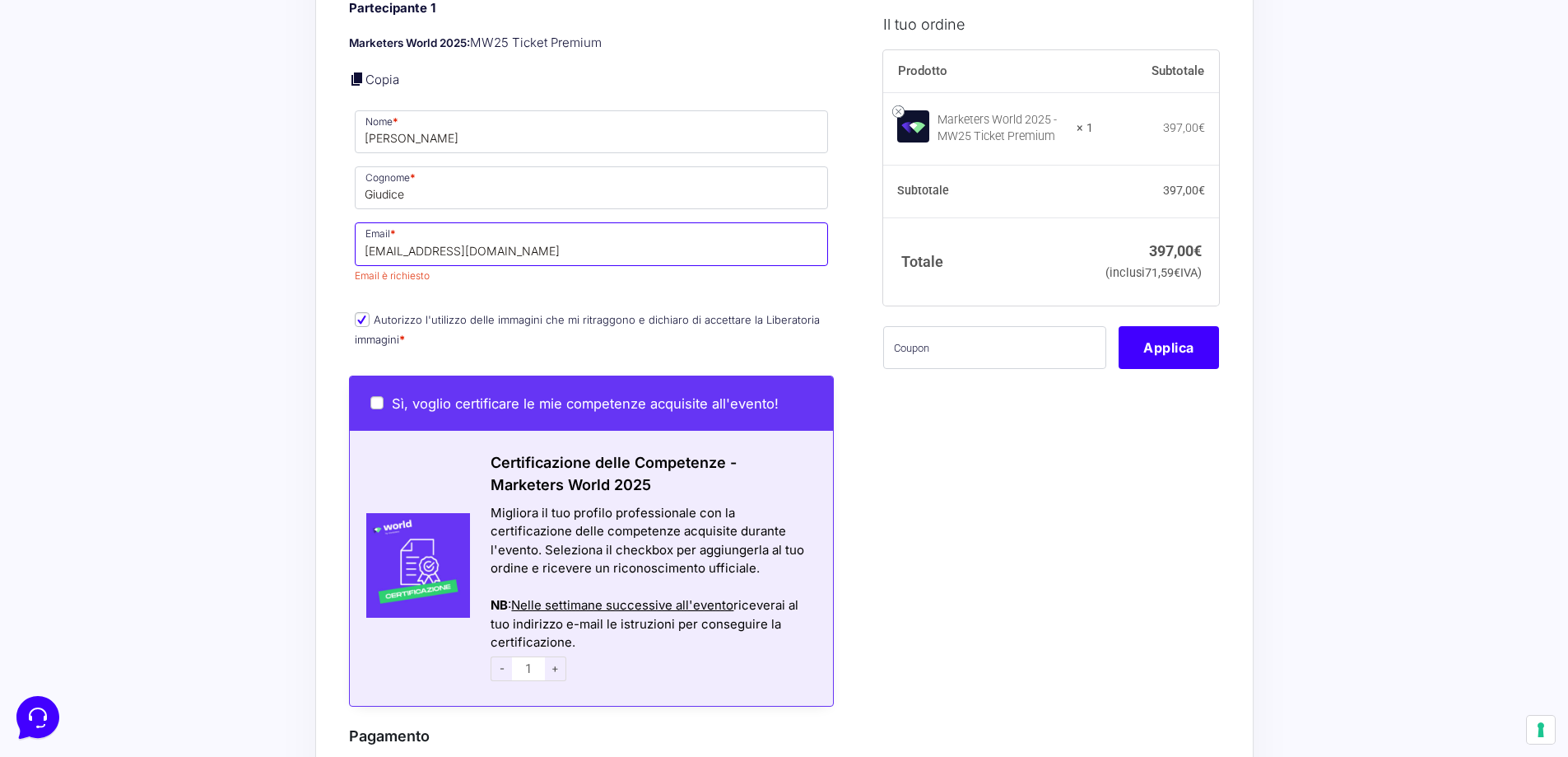
scroll to position [1235, 0]
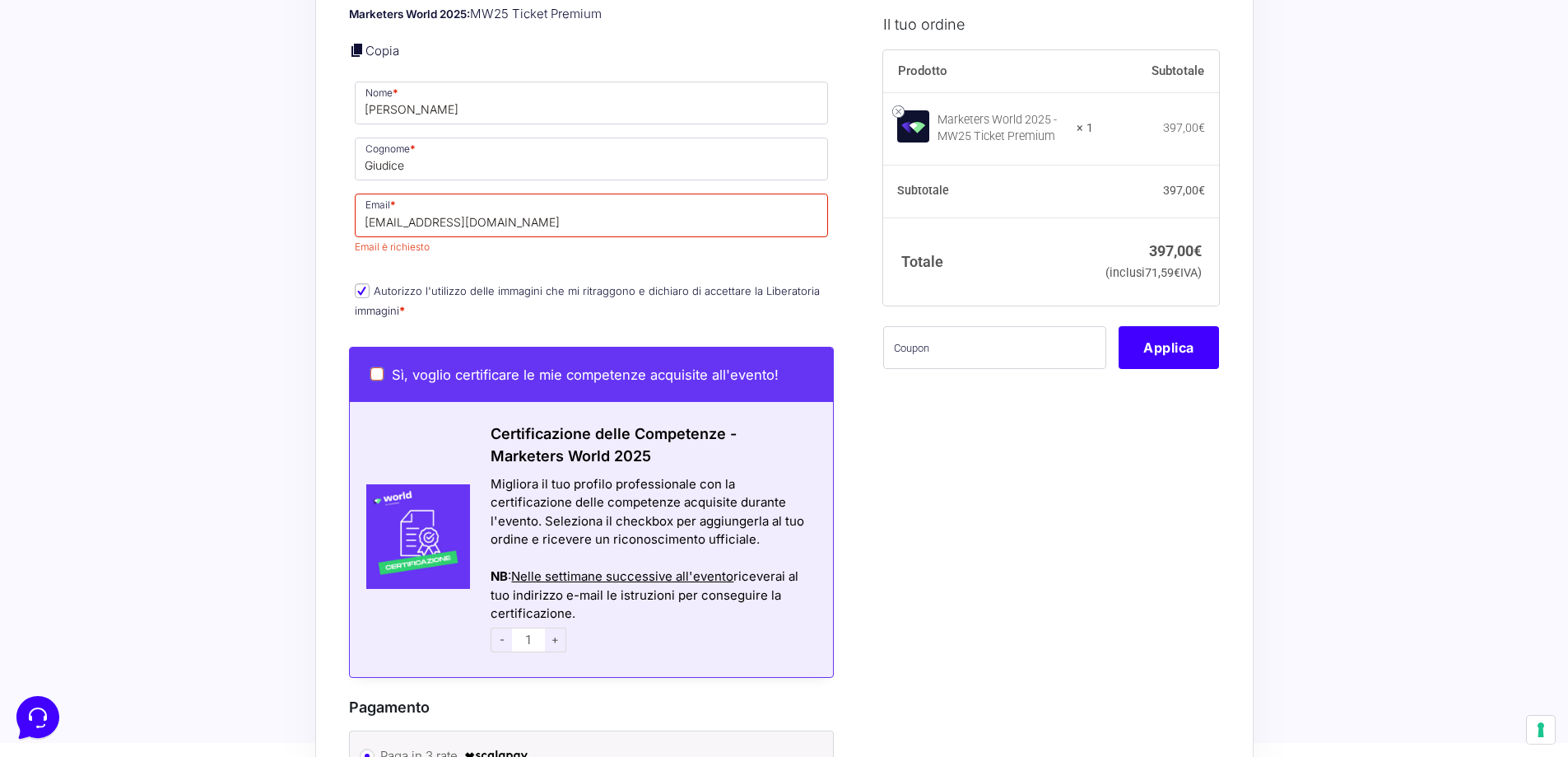
click at [380, 350] on div "Sì, voglio certificare le mie competenze acquisite all'evento!" at bounding box center [592, 375] width 484 height 55
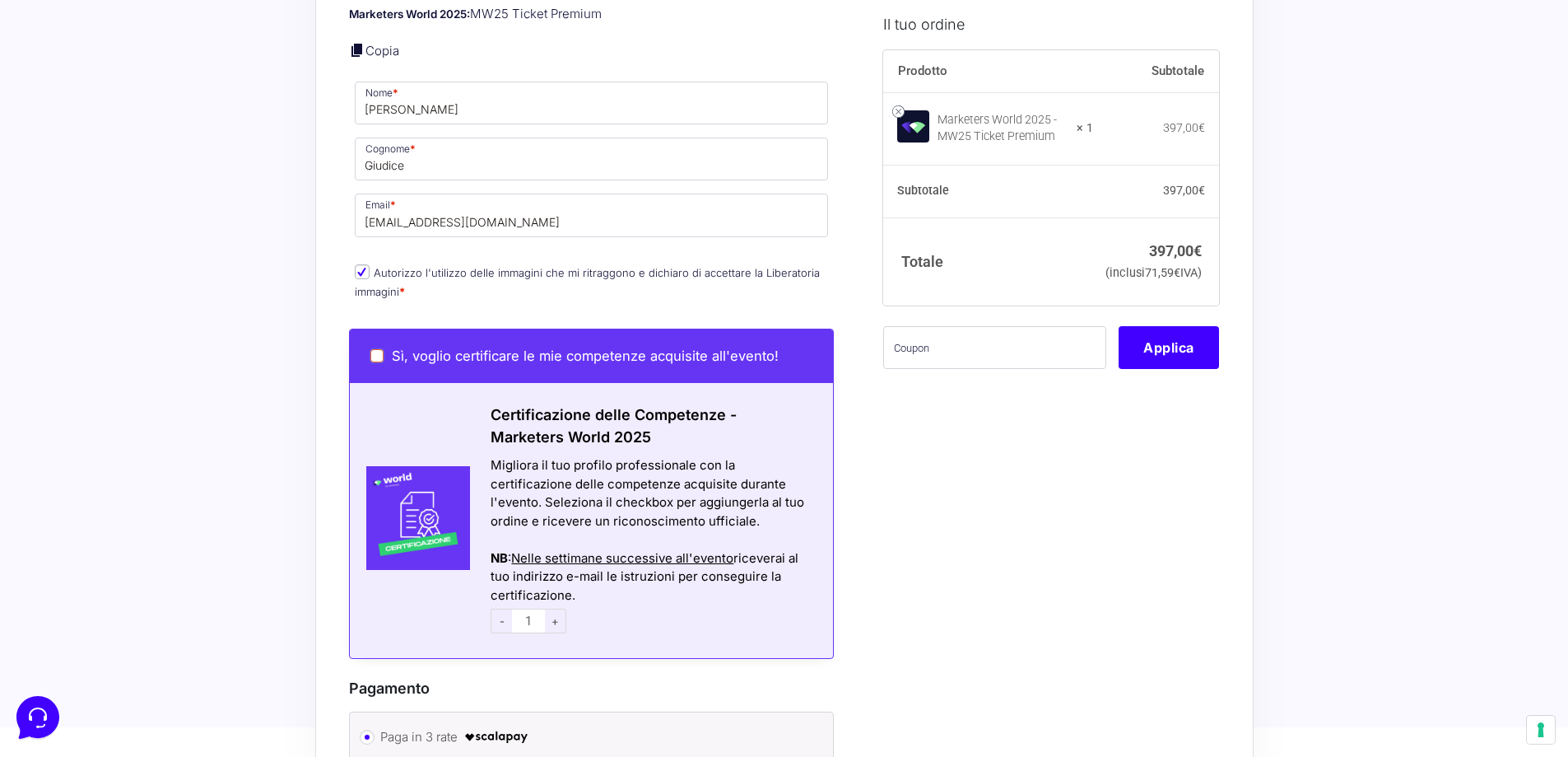
click at [377, 349] on input "Sì, voglio certificare le mie competenze acquisite all'evento!" at bounding box center [377, 356] width 13 height 13
checkbox input "true"
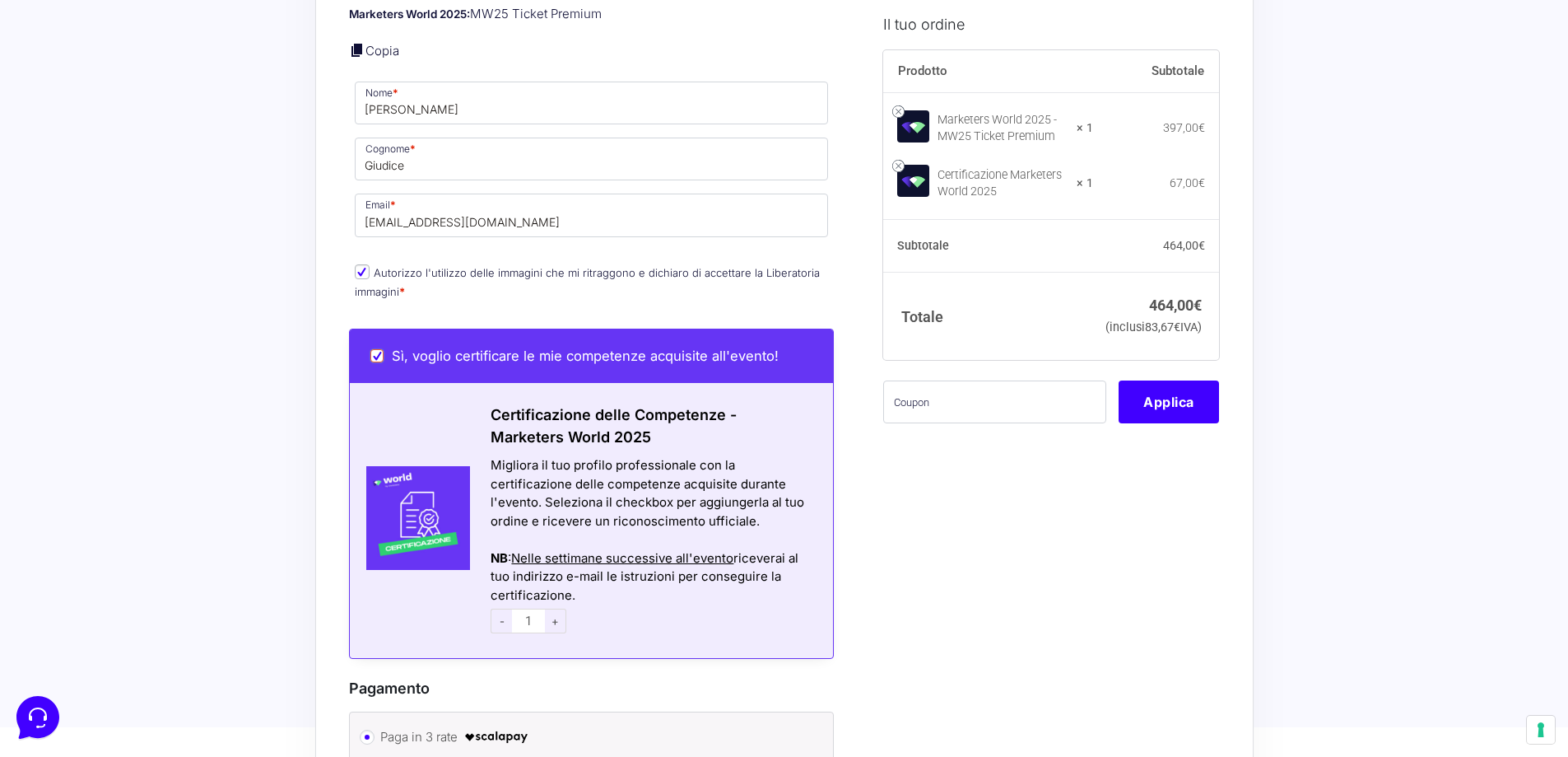
click at [377, 349] on input "Sì, voglio certificare le mie competenze acquisite all'evento!" at bounding box center [377, 356] width 13 height 13
checkbox input "false"
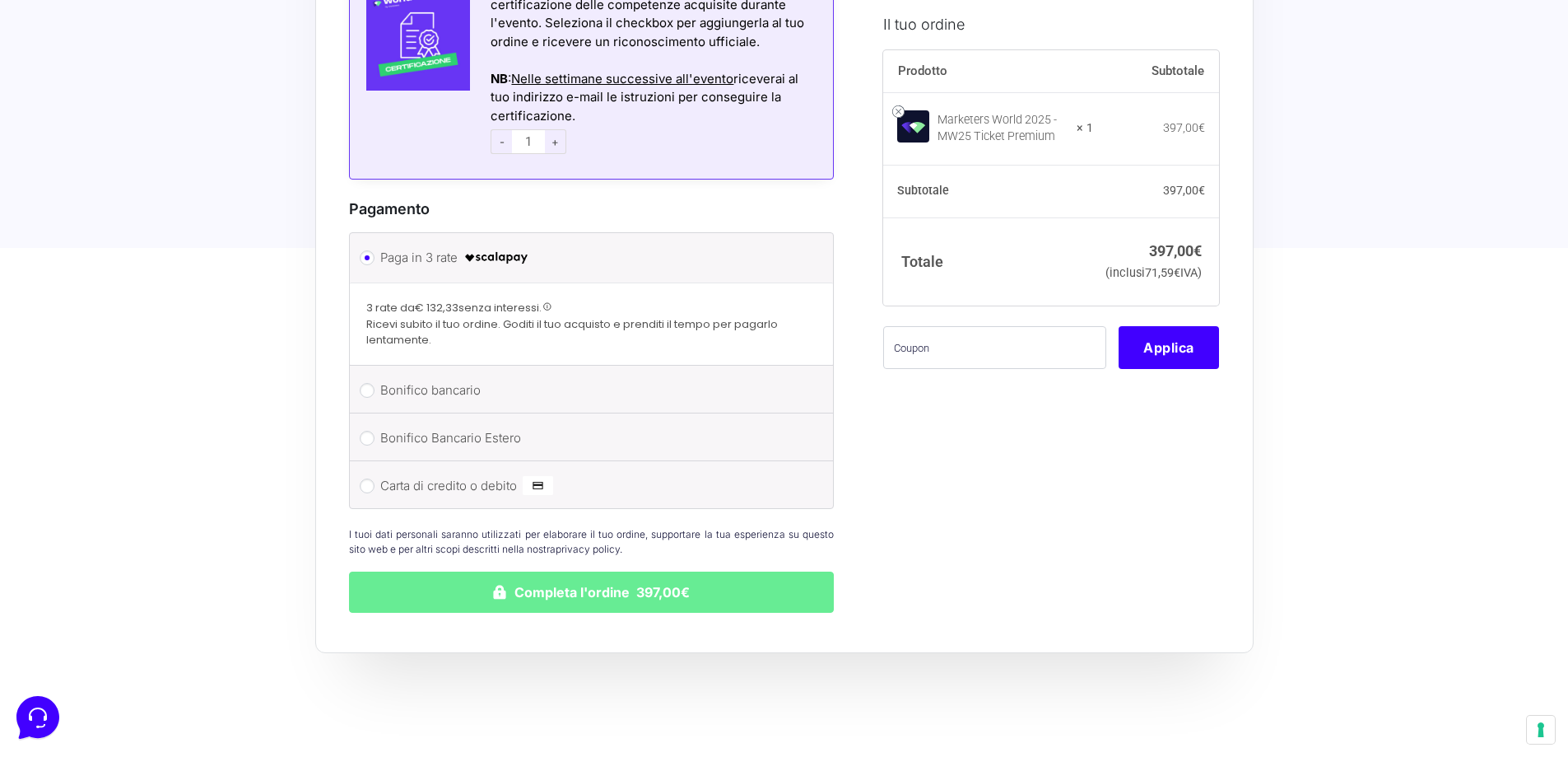
scroll to position [1729, 0]
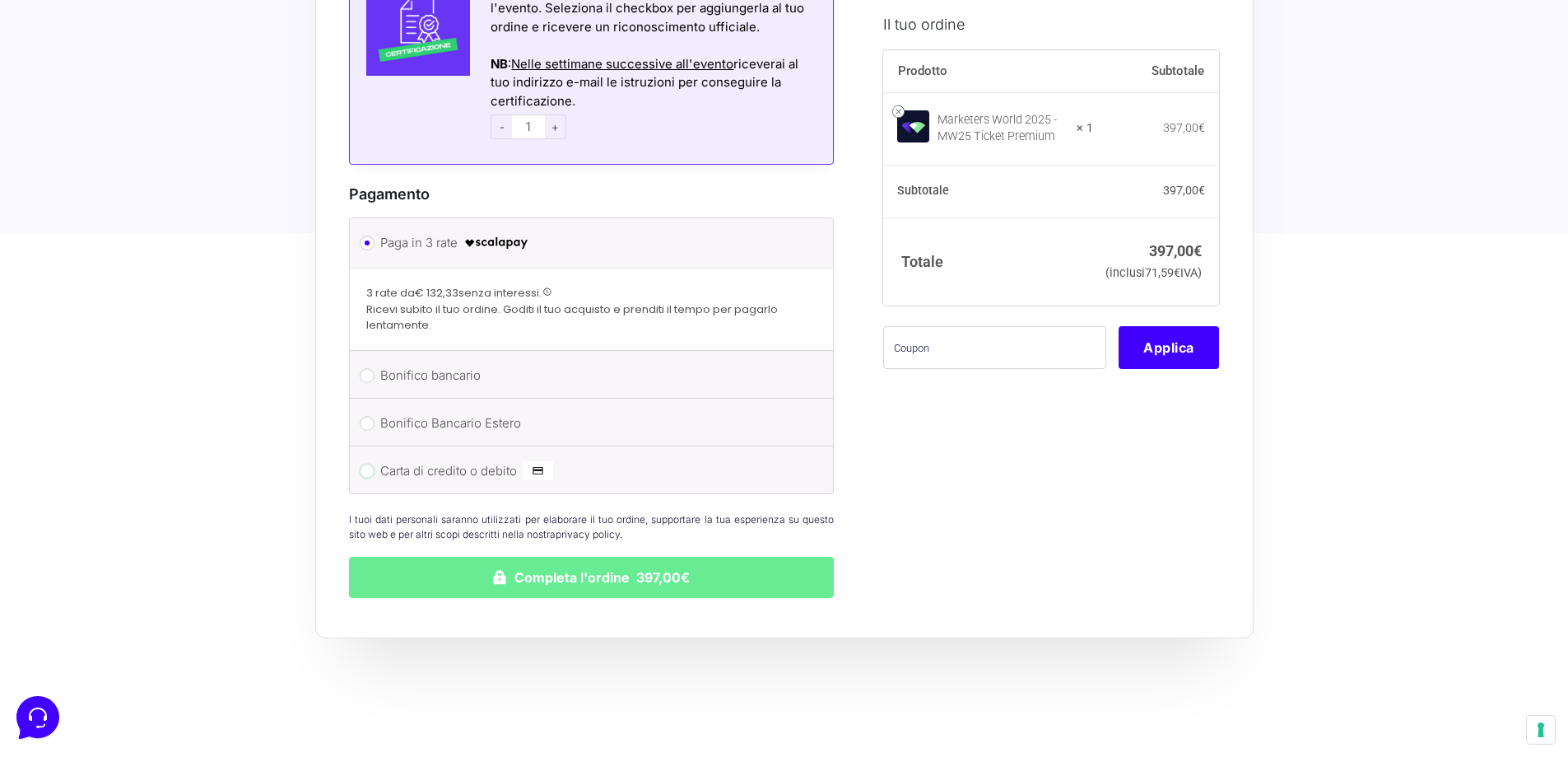
click at [372, 464] on input "Carta di credito o debito" at bounding box center [367, 471] width 15 height 15
radio input "true"
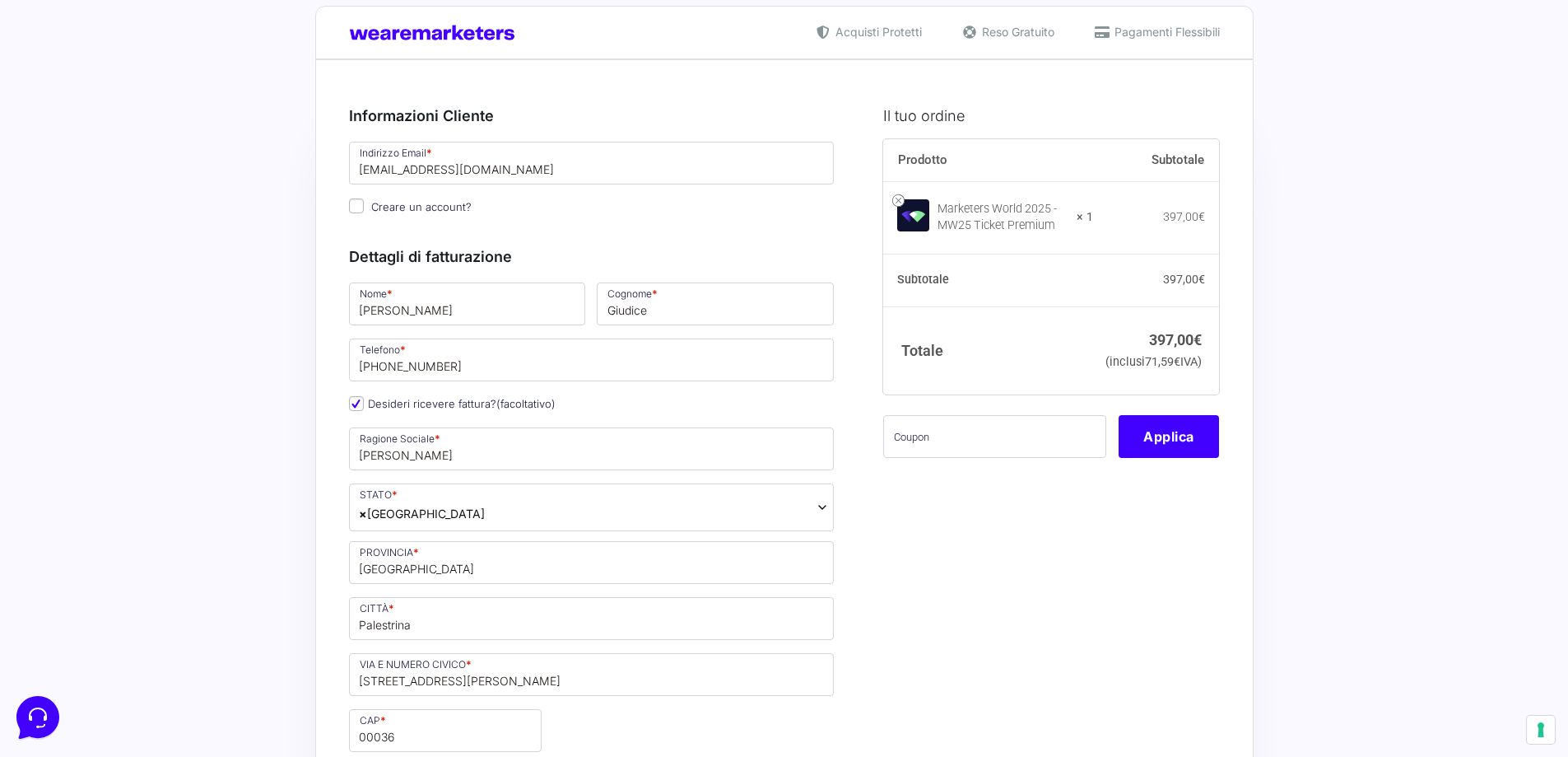
scroll to position [0, 0]
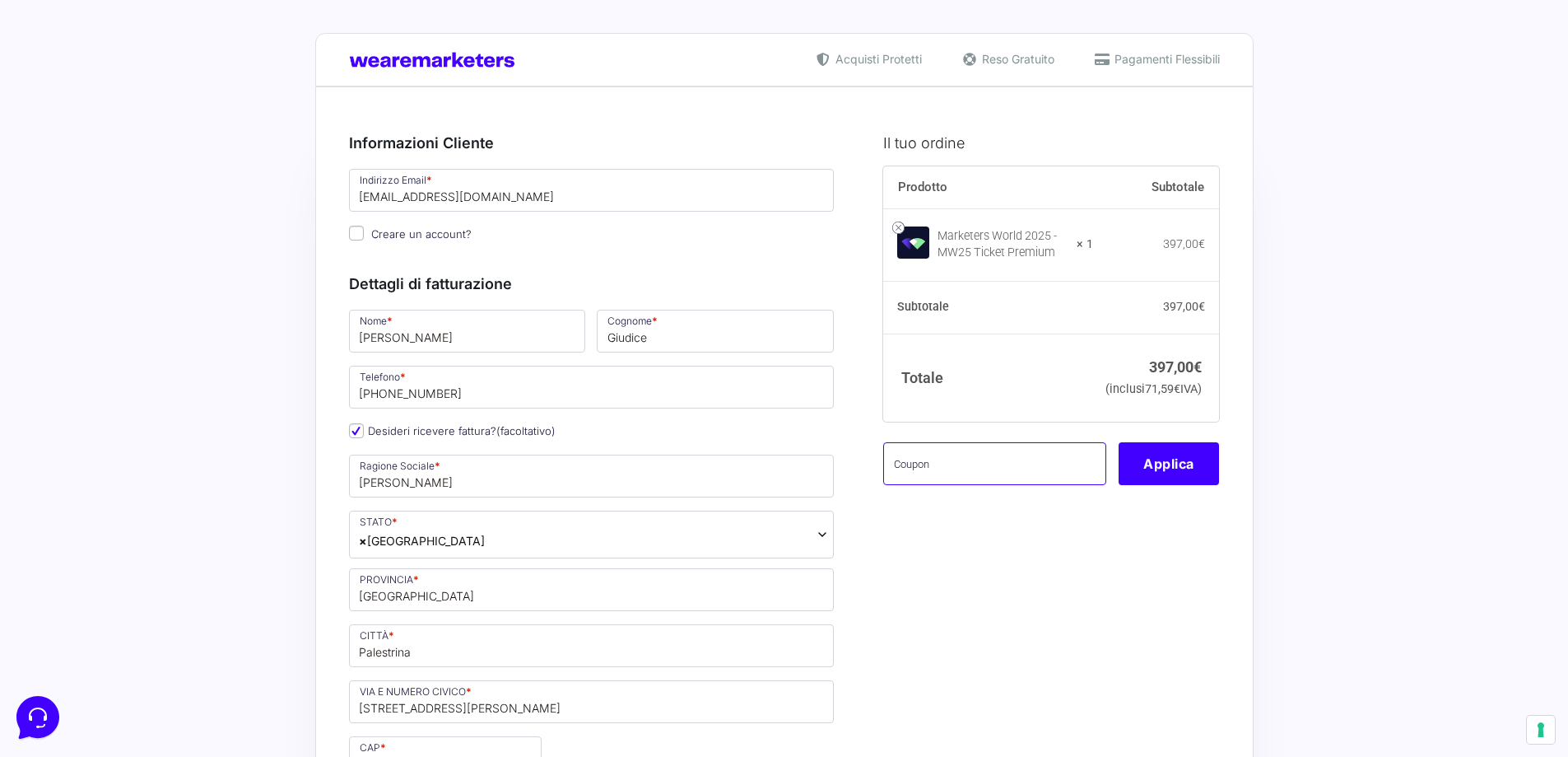
click at [965, 485] on input "text" at bounding box center [995, 463] width 223 height 43
type input "MW25VALENTINABATT"
click at [1164, 485] on button "Applica" at bounding box center [1169, 463] width 101 height 43
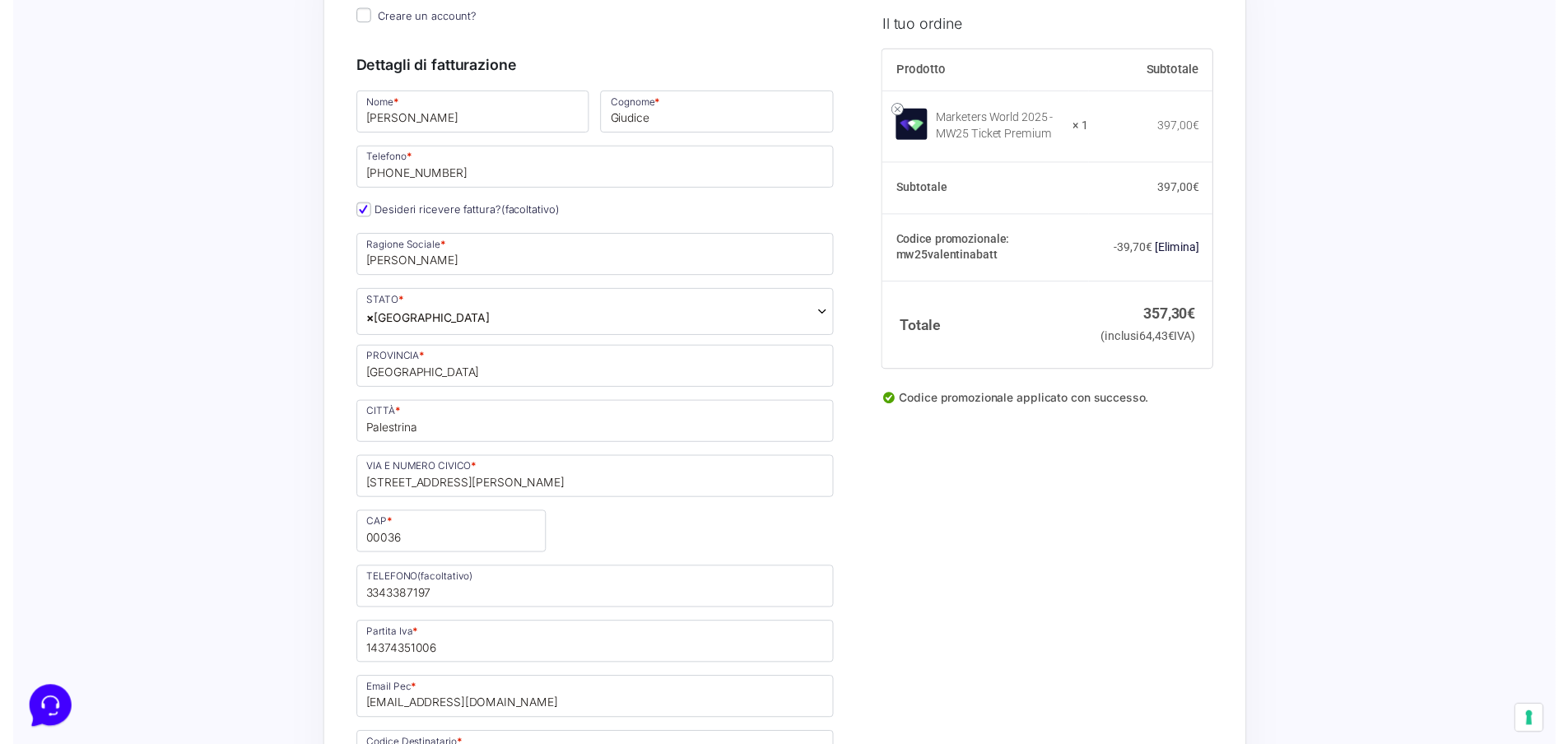
scroll to position [247, 0]
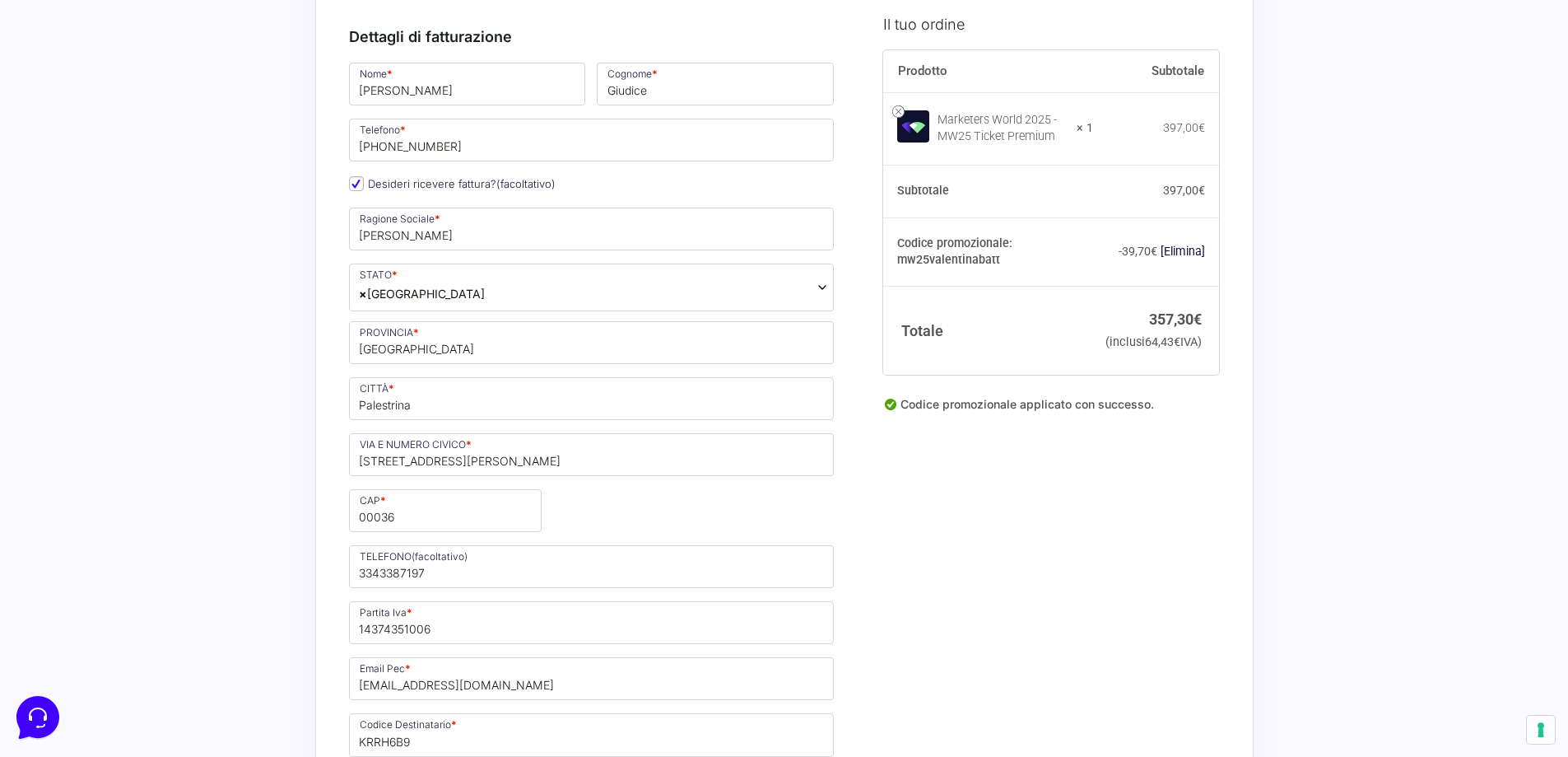
click at [473, 282] on span "× Italia" at bounding box center [592, 288] width 486 height 48
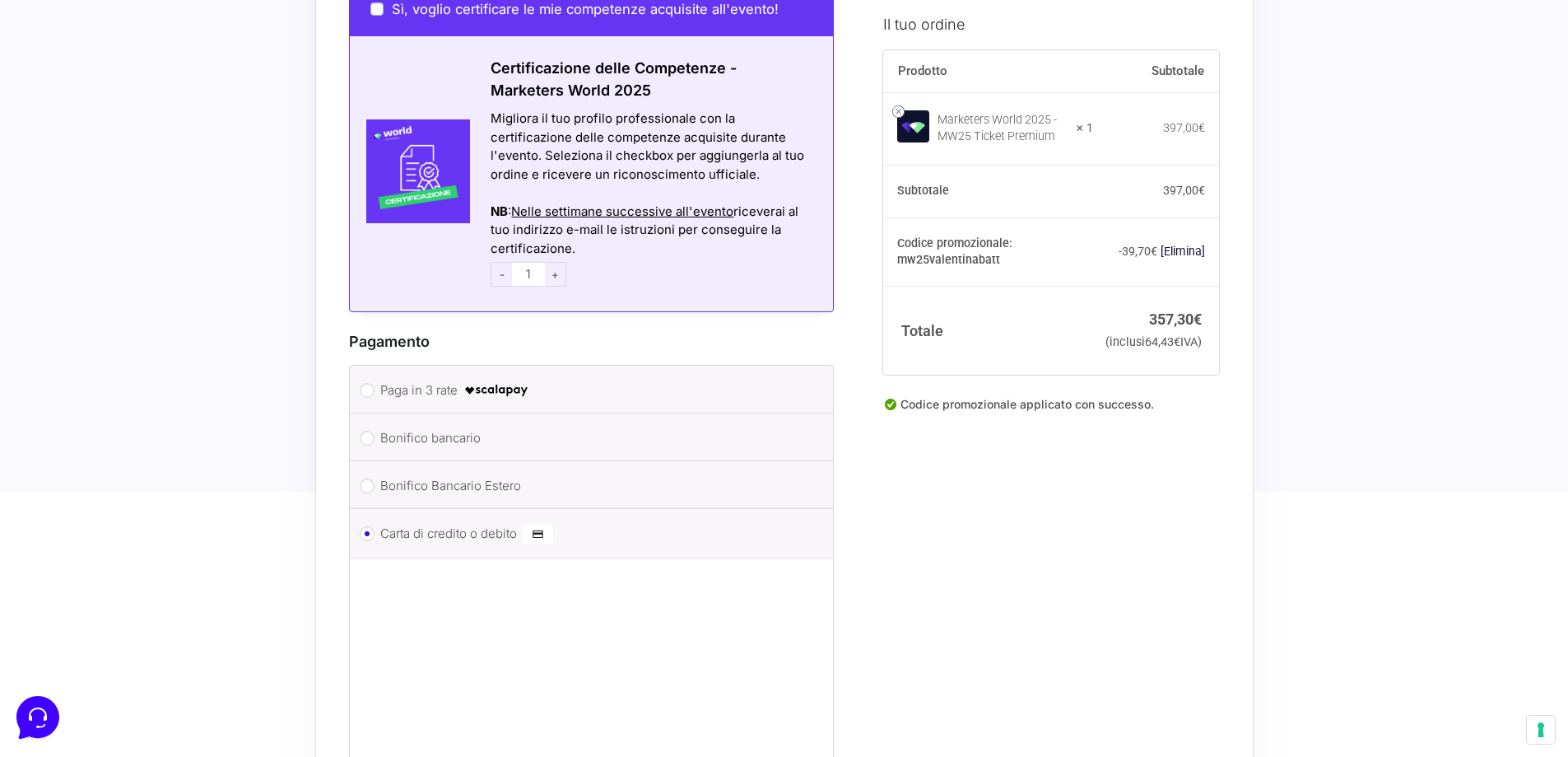
scroll to position [1729, 0]
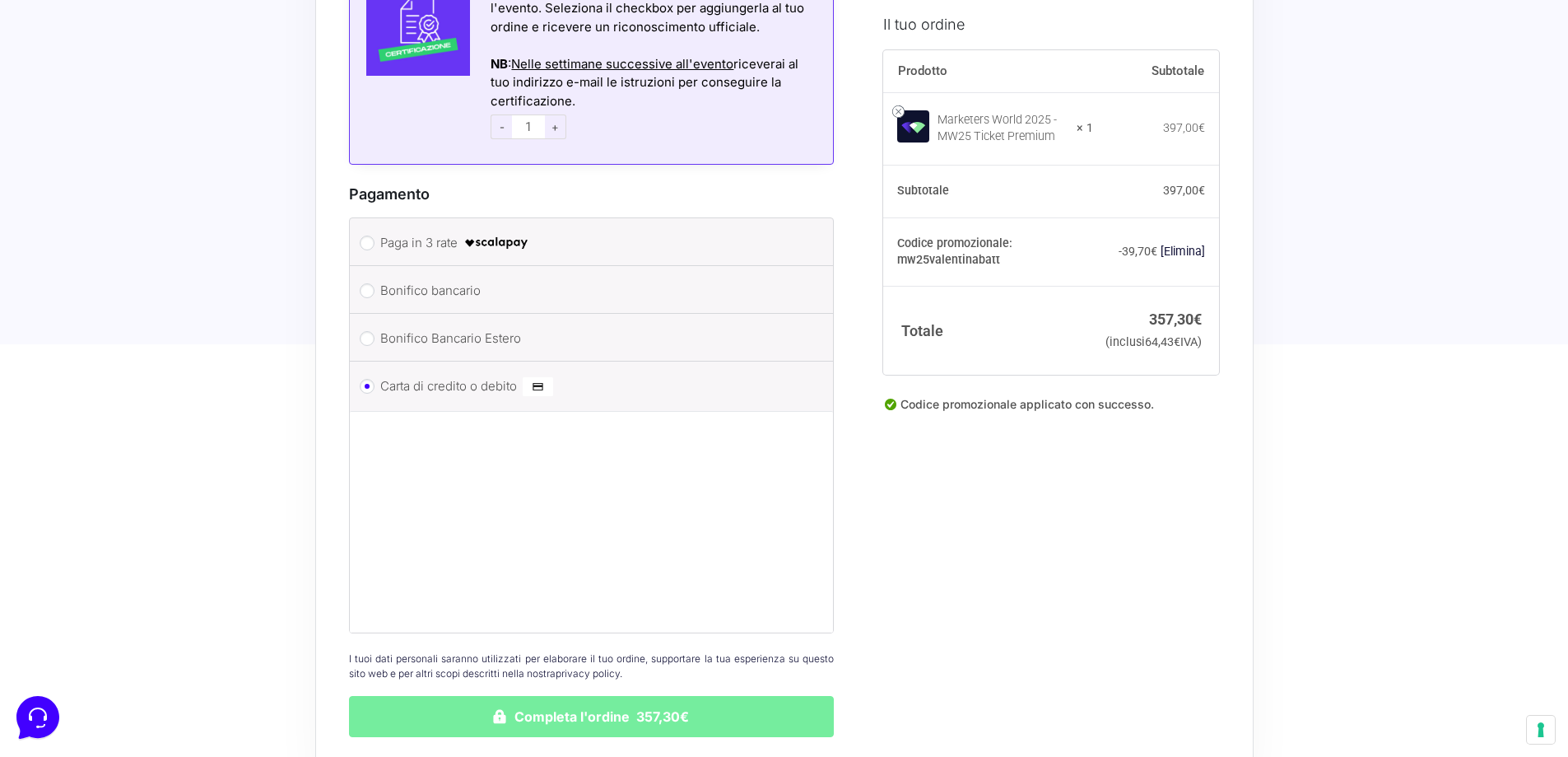
click at [605, 696] on button "Completa l'ordine 357,30€" at bounding box center [592, 716] width 486 height 41
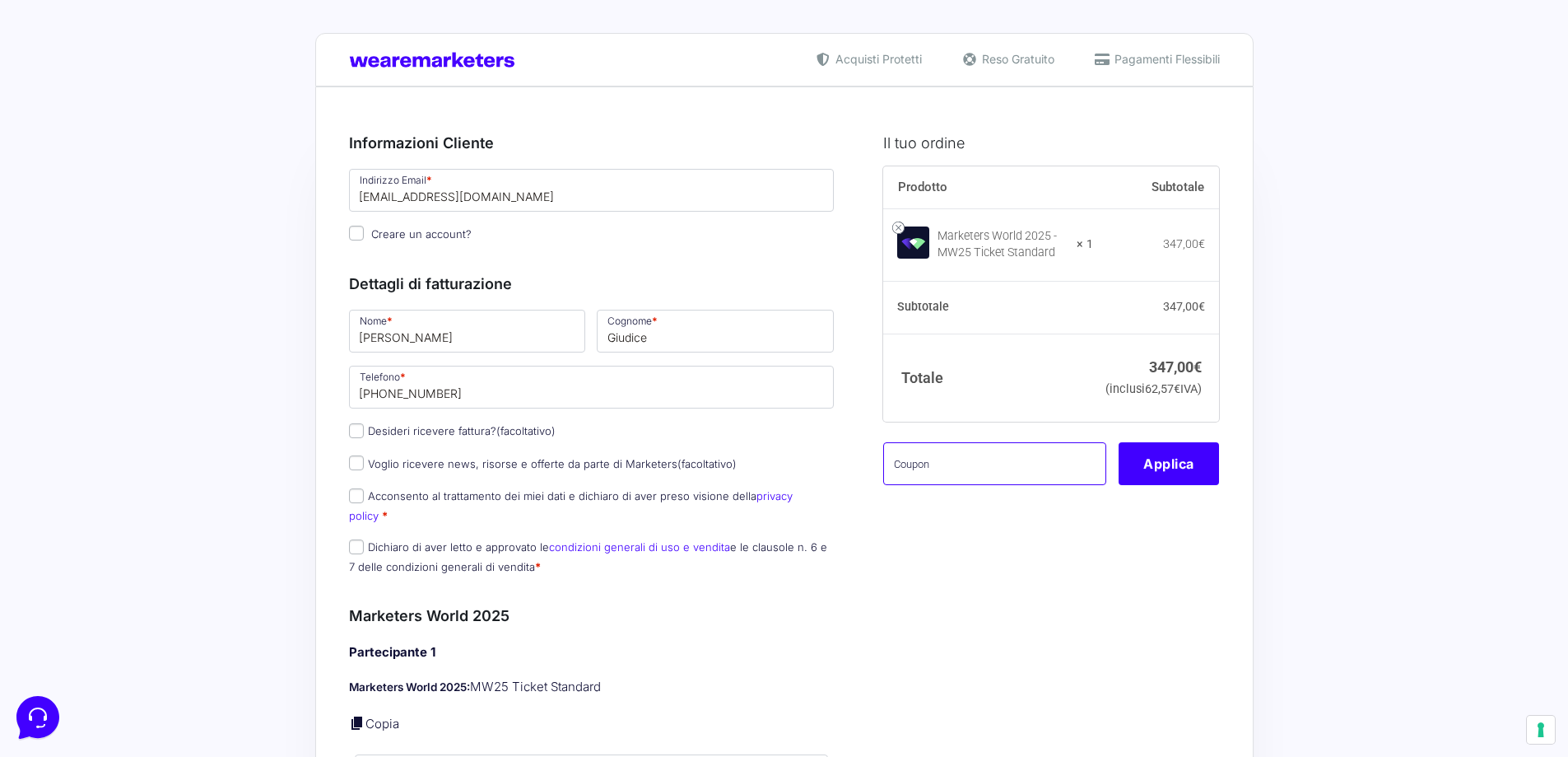
click at [932, 485] on input "text" at bounding box center [995, 463] width 223 height 43
type input "MW25VALENTINABATT"
click at [362, 430] on input "Desideri ricevere fattura? (facoltativo)" at bounding box center [356, 431] width 15 height 15
checkbox input "true"
type input "[PERSON_NAME]"
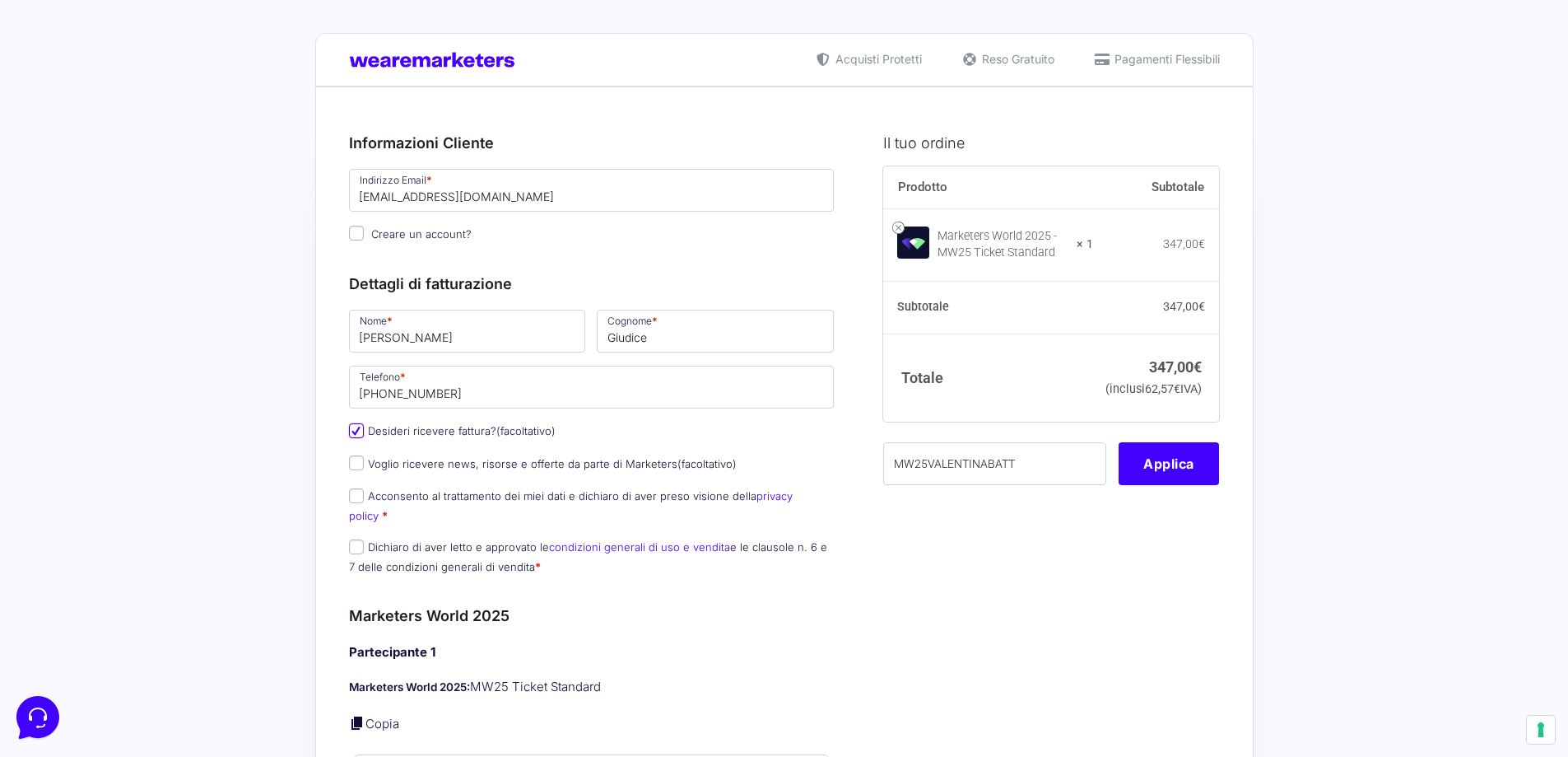
select select "IT"
type input "[GEOGRAPHIC_DATA]"
type input "Palestrina"
type input "[STREET_ADDRESS][PERSON_NAME]"
type input "00036"
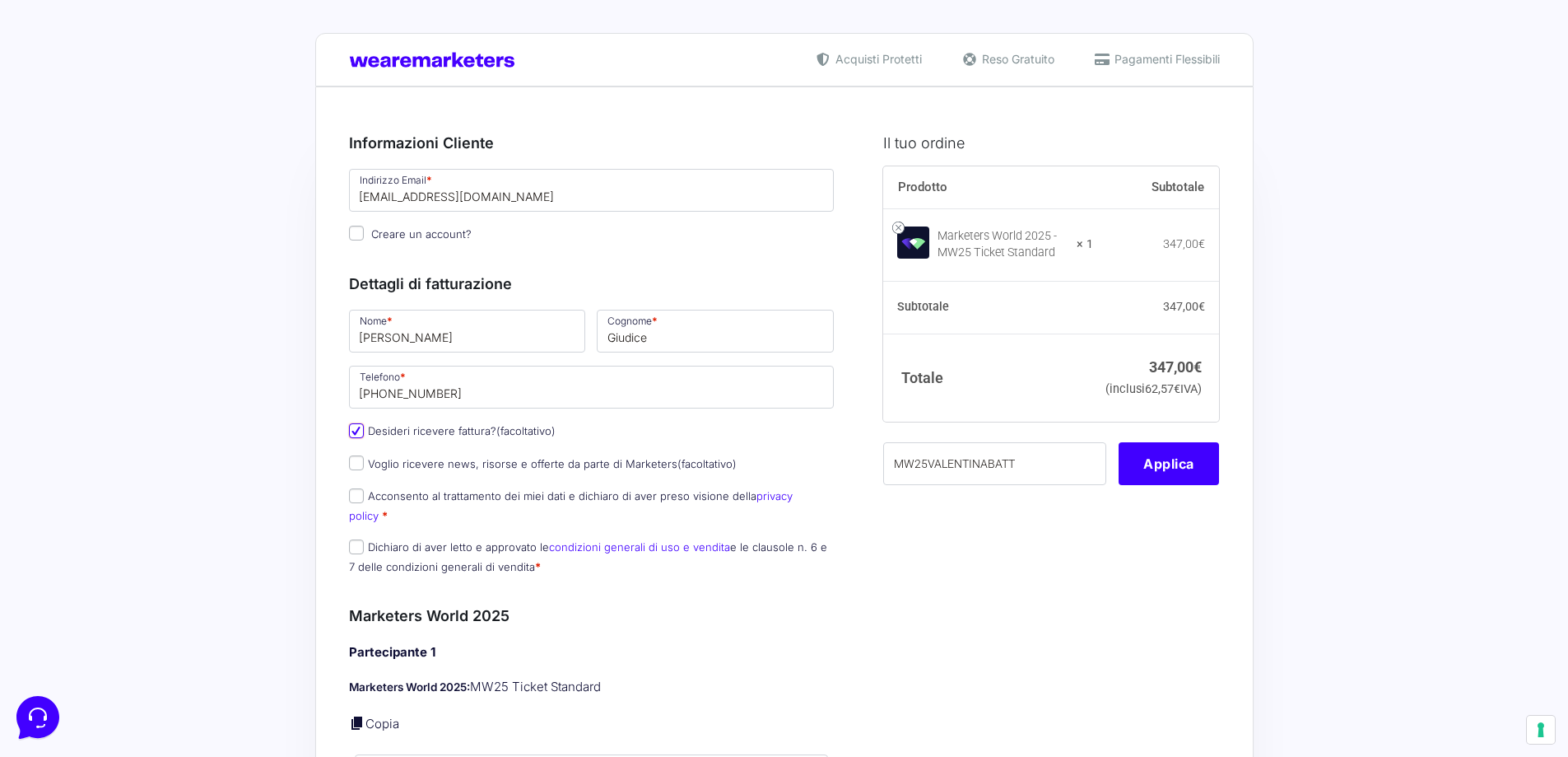
type input "3343387197"
type input "14374351006"
type input "[EMAIL_ADDRESS][DOMAIN_NAME]"
type input "KRRH6B9"
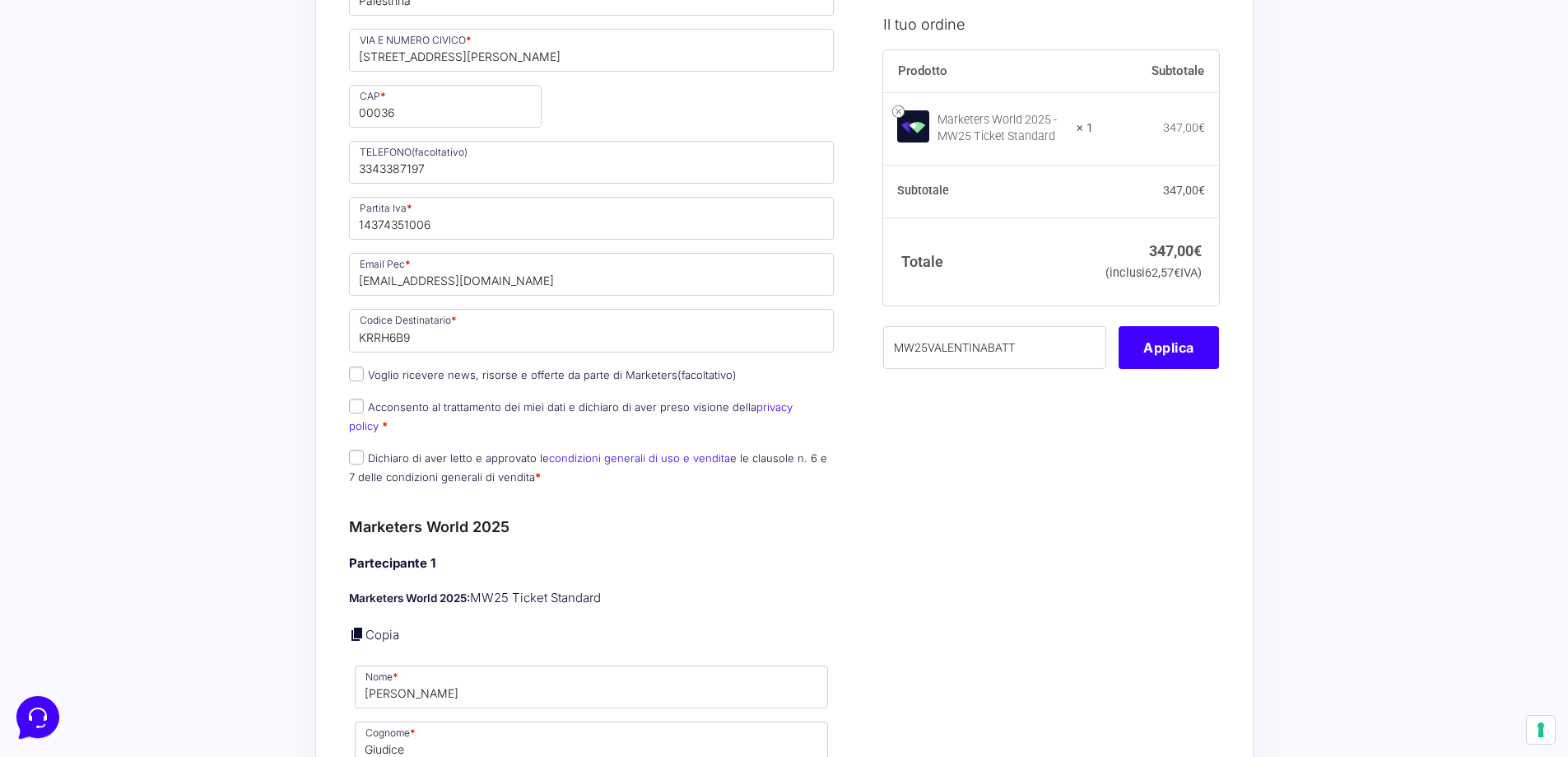
scroll to position [659, 0]
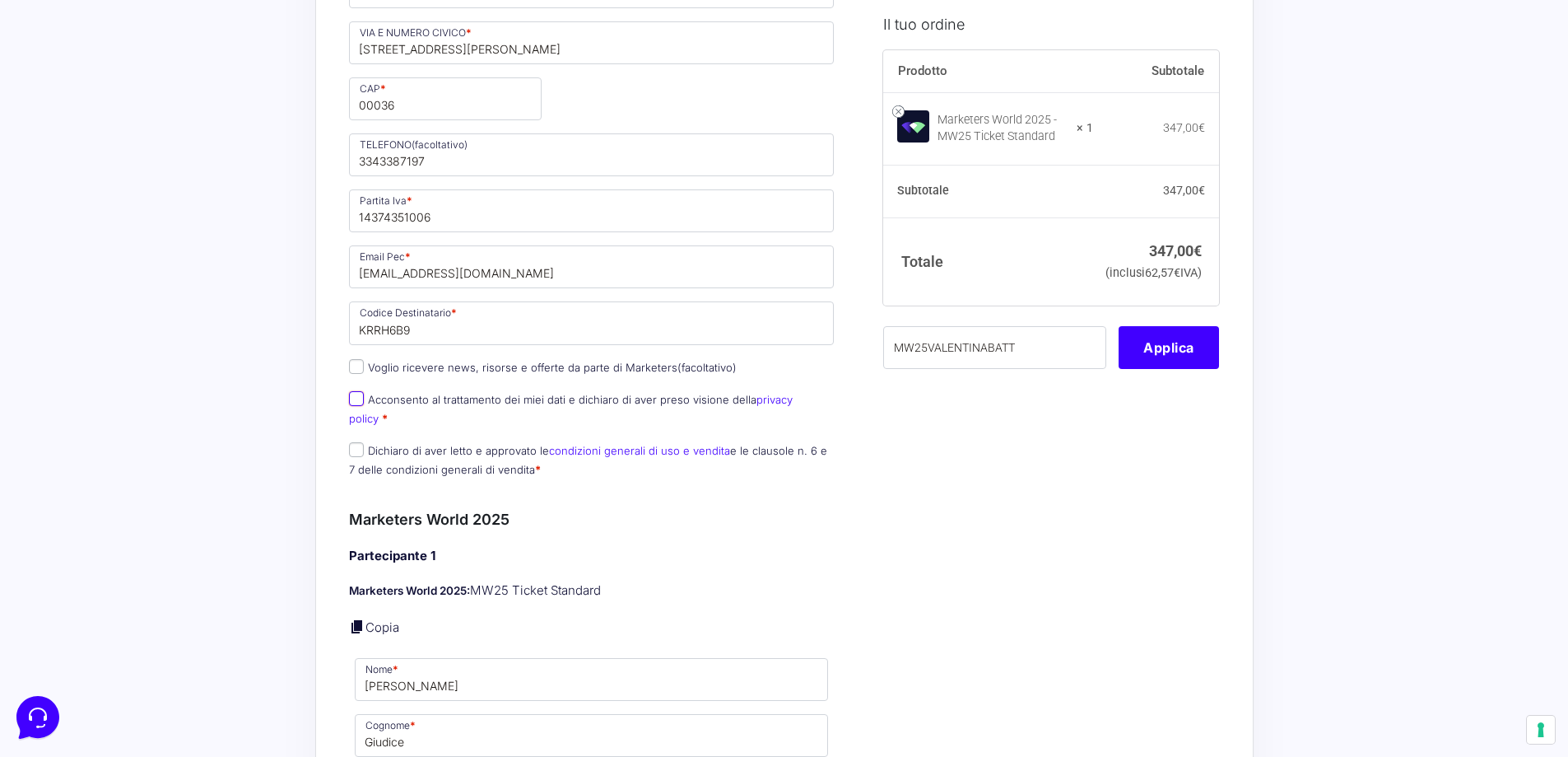
click at [358, 404] on input "Acconsento al trattamento dei miei dati e dichiaro di aver preso visione della …" at bounding box center [356, 398] width 15 height 15
checkbox input "true"
click at [358, 442] on input "Dichiaro di aver letto e approvato le condizioni generali di uso e vendita e le…" at bounding box center [356, 449] width 15 height 15
checkbox input "true"
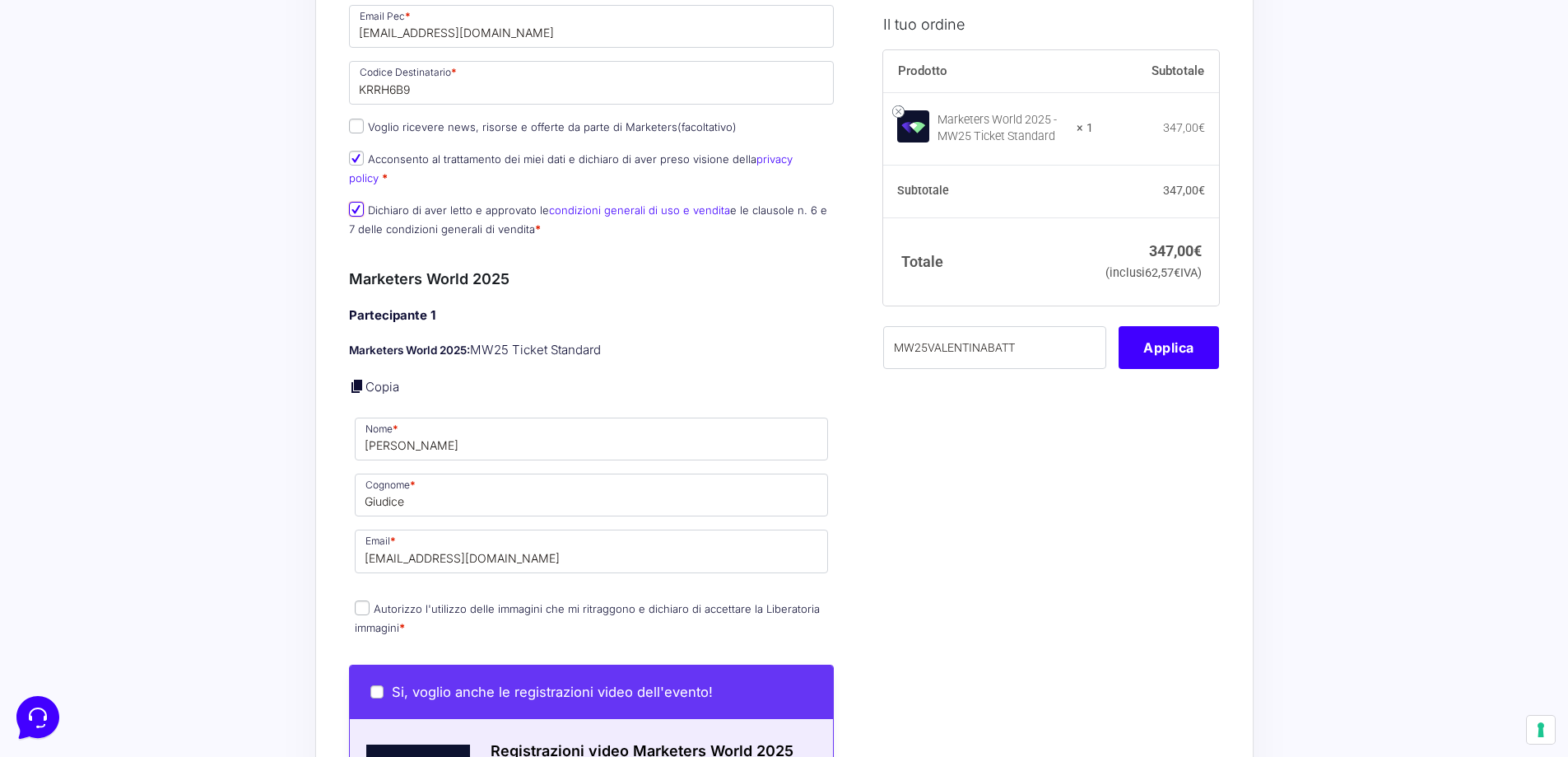
scroll to position [988, 0]
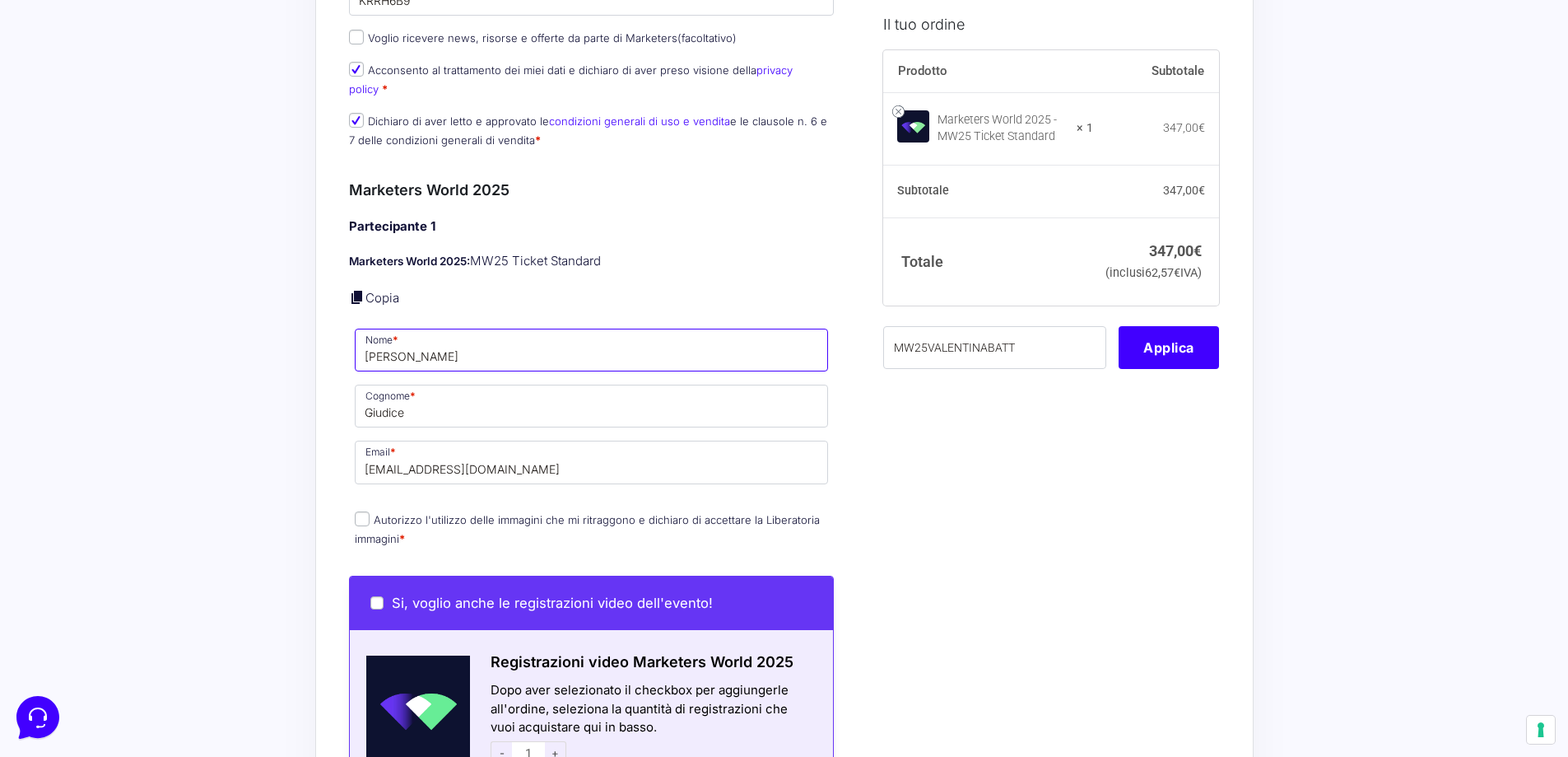
drag, startPoint x: 450, startPoint y: 328, endPoint x: 316, endPoint y: 336, distance: 134.2
click at [316, 336] on div "Riepilogo Ordine 347,00 € Prodotto Subtotale Marketers World 2025 - MW25 Ticket…" at bounding box center [785, 425] width 938 height 2654
drag, startPoint x: 369, startPoint y: 339, endPoint x: 336, endPoint y: 340, distance: 33.0
click at [336, 340] on div "Riepilogo Ordine 347,00 € Prodotto Subtotale Marketers World 2025 - MW25 Ticket…" at bounding box center [785, 425] width 938 height 2654
type input "[PERSON_NAME]"
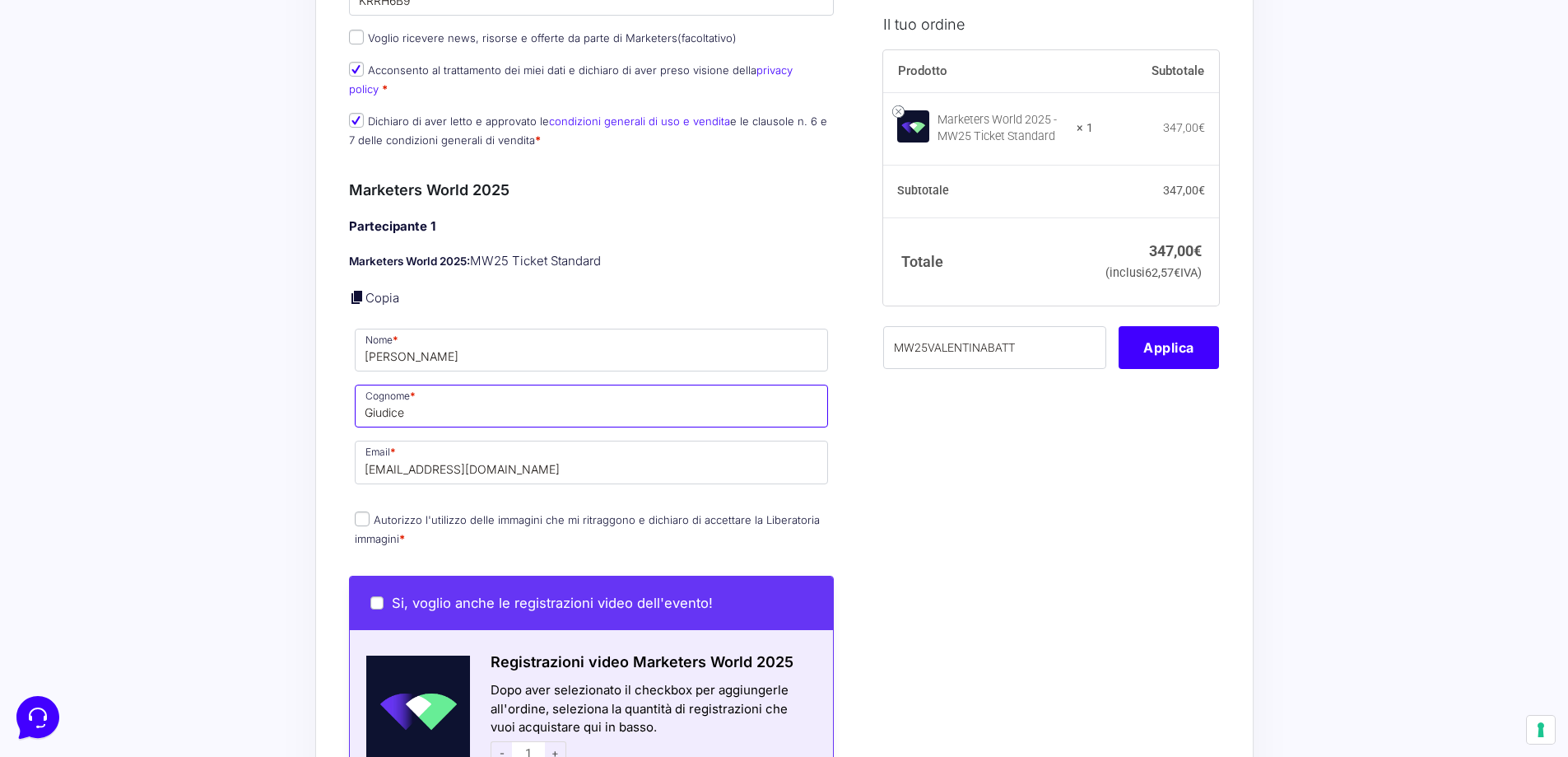
drag, startPoint x: 428, startPoint y: 401, endPoint x: 333, endPoint y: 393, distance: 95.3
click at [333, 393] on div "Riepilogo Ordine 347,00 € Prodotto Subtotale Marketers World 2025 - MW25 Ticket…" at bounding box center [785, 425] width 938 height 2654
type input "Pellegrino"
click at [479, 447] on input "[EMAIL_ADDRESS][DOMAIN_NAME]" at bounding box center [592, 461] width 474 height 43
drag, startPoint x: 550, startPoint y: 449, endPoint x: 301, endPoint y: 446, distance: 249.0
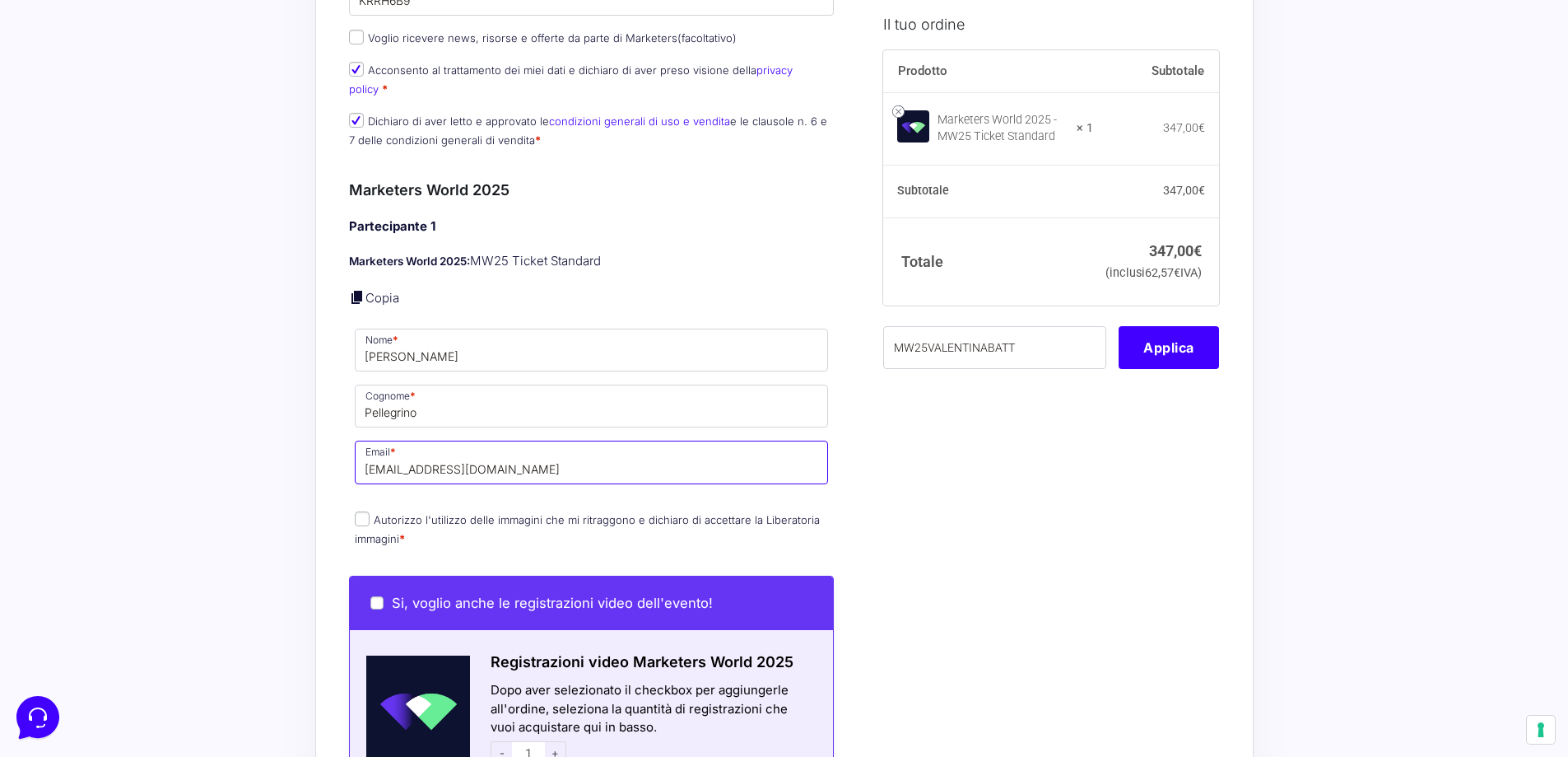
click at [301, 446] on div "Acquisti Protetti Reso Gratuito Pagamenti Flessibili Riepilogo Ordine 347,00 € …" at bounding box center [784, 424] width 1568 height 2826
type input "[EMAIL_ADDRESS][DOMAIN_NAME]"
click at [358, 512] on input "Autorizzo l'utilizzo delle immagini che mi ritraggono e dichiaro di accettare l…" at bounding box center [362, 519] width 15 height 15
checkbox input "true"
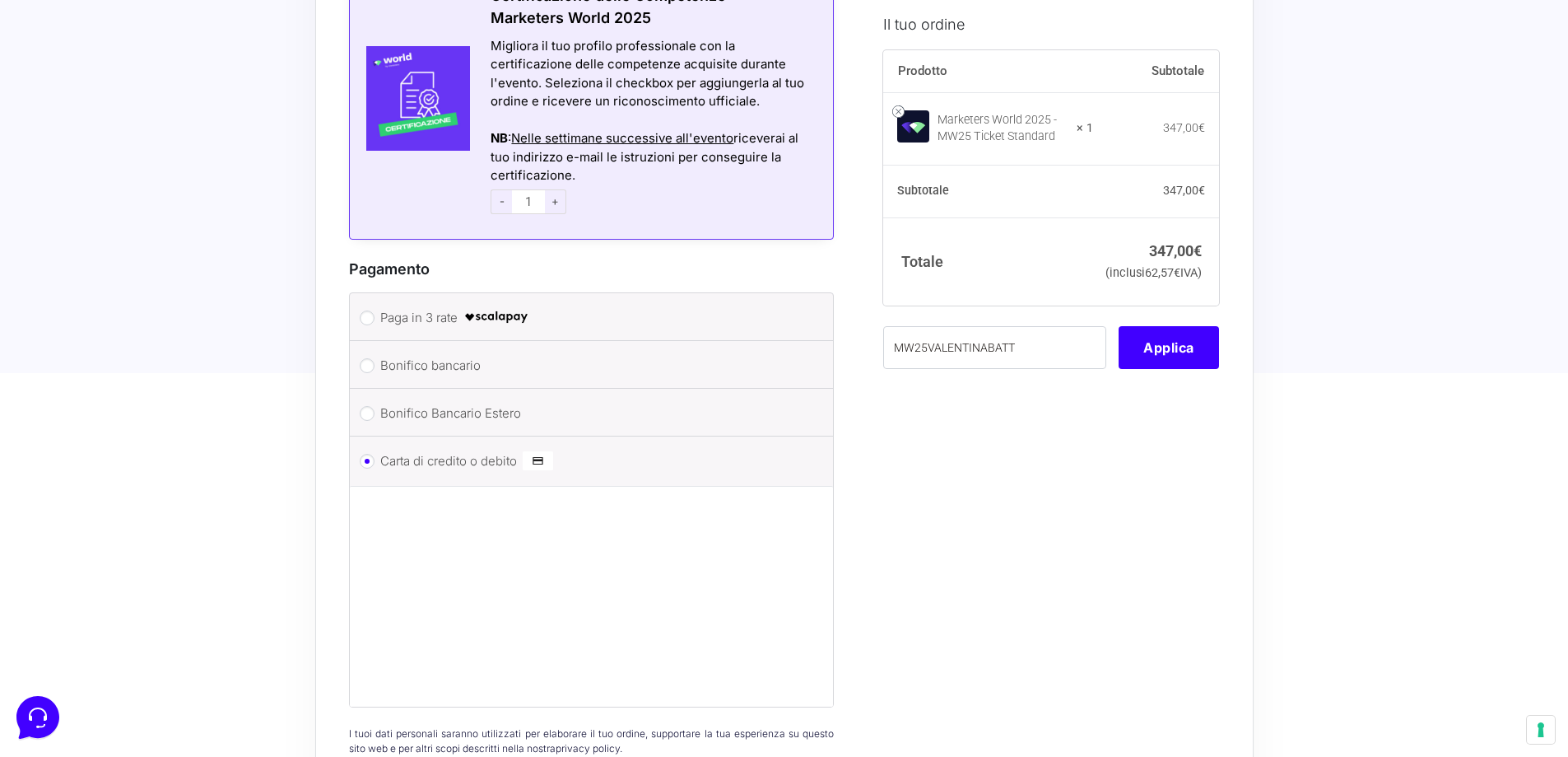
scroll to position [1894, 0]
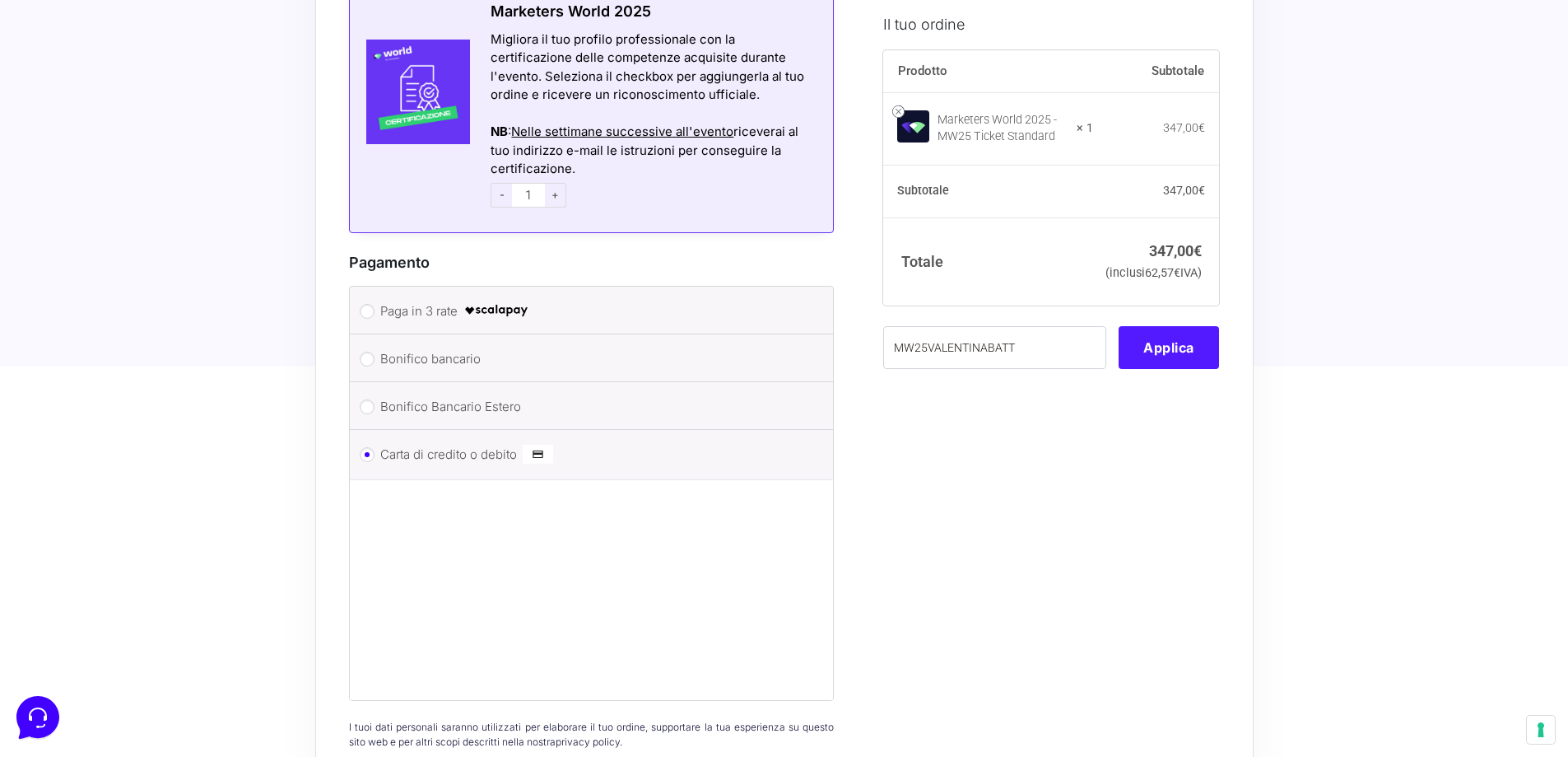
click at [1133, 367] on button "Applica" at bounding box center [1169, 348] width 101 height 43
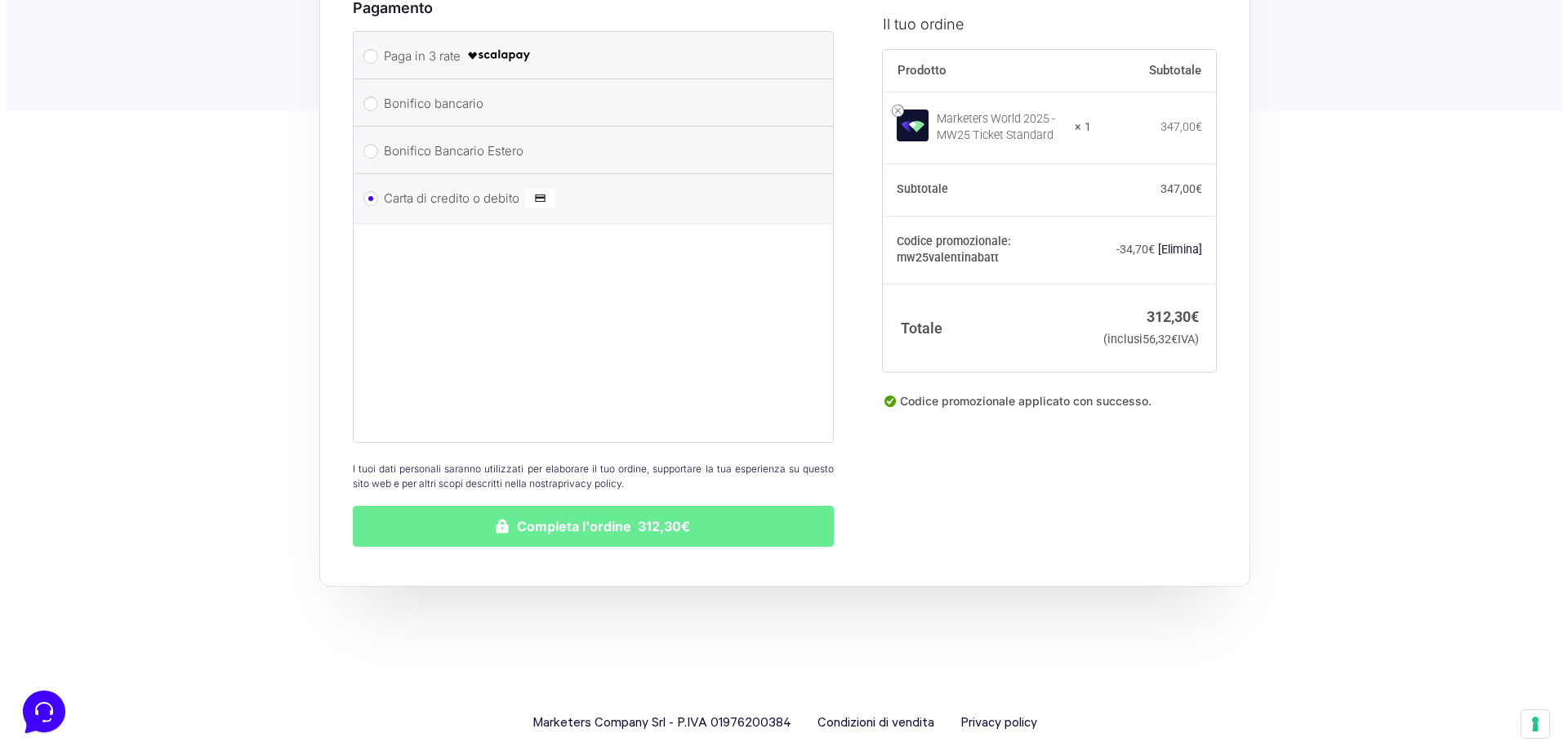
scroll to position [2137, 0]
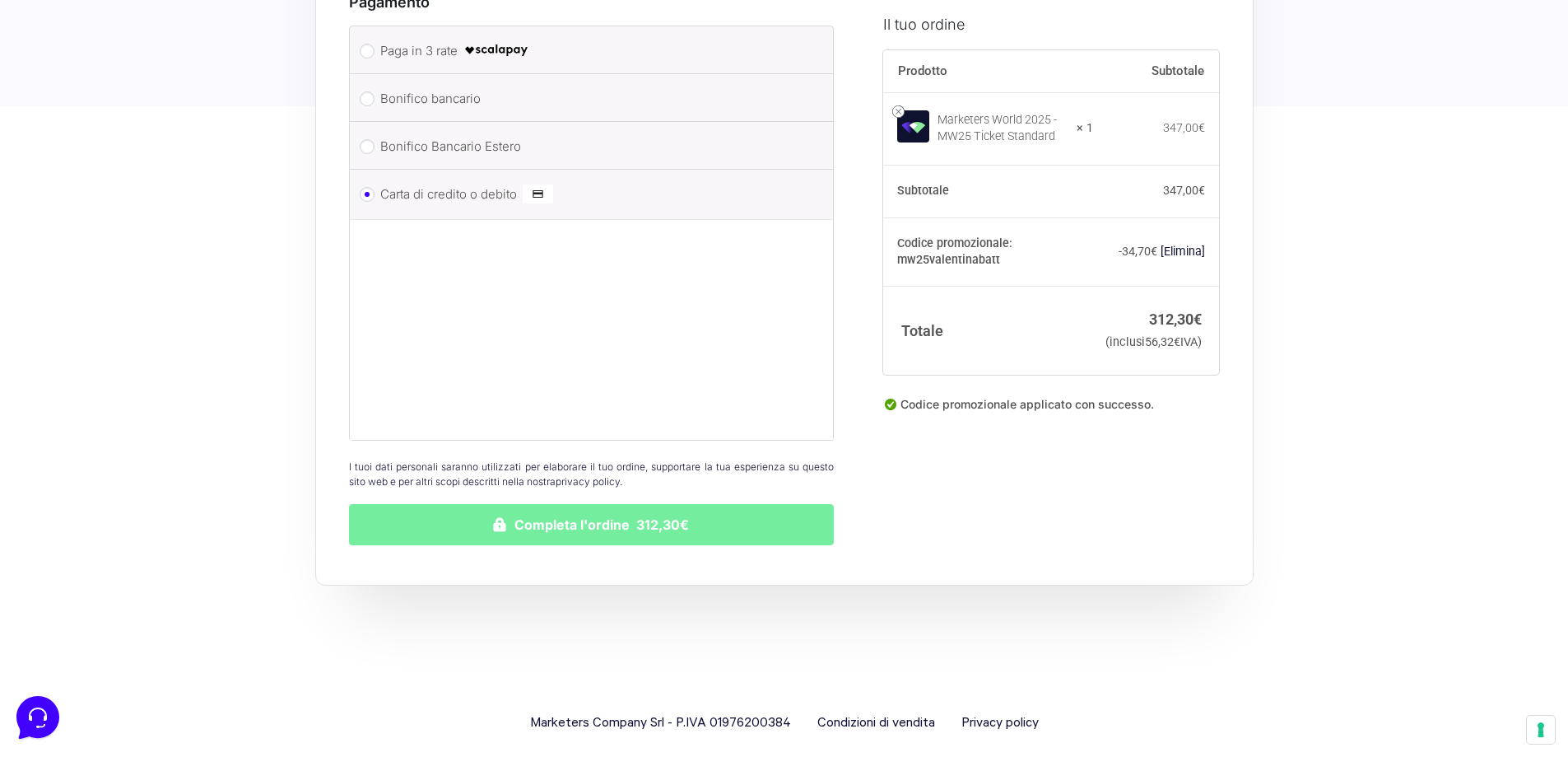
click at [638, 506] on button "Completa l'ordine 312,30€" at bounding box center [592, 524] width 486 height 41
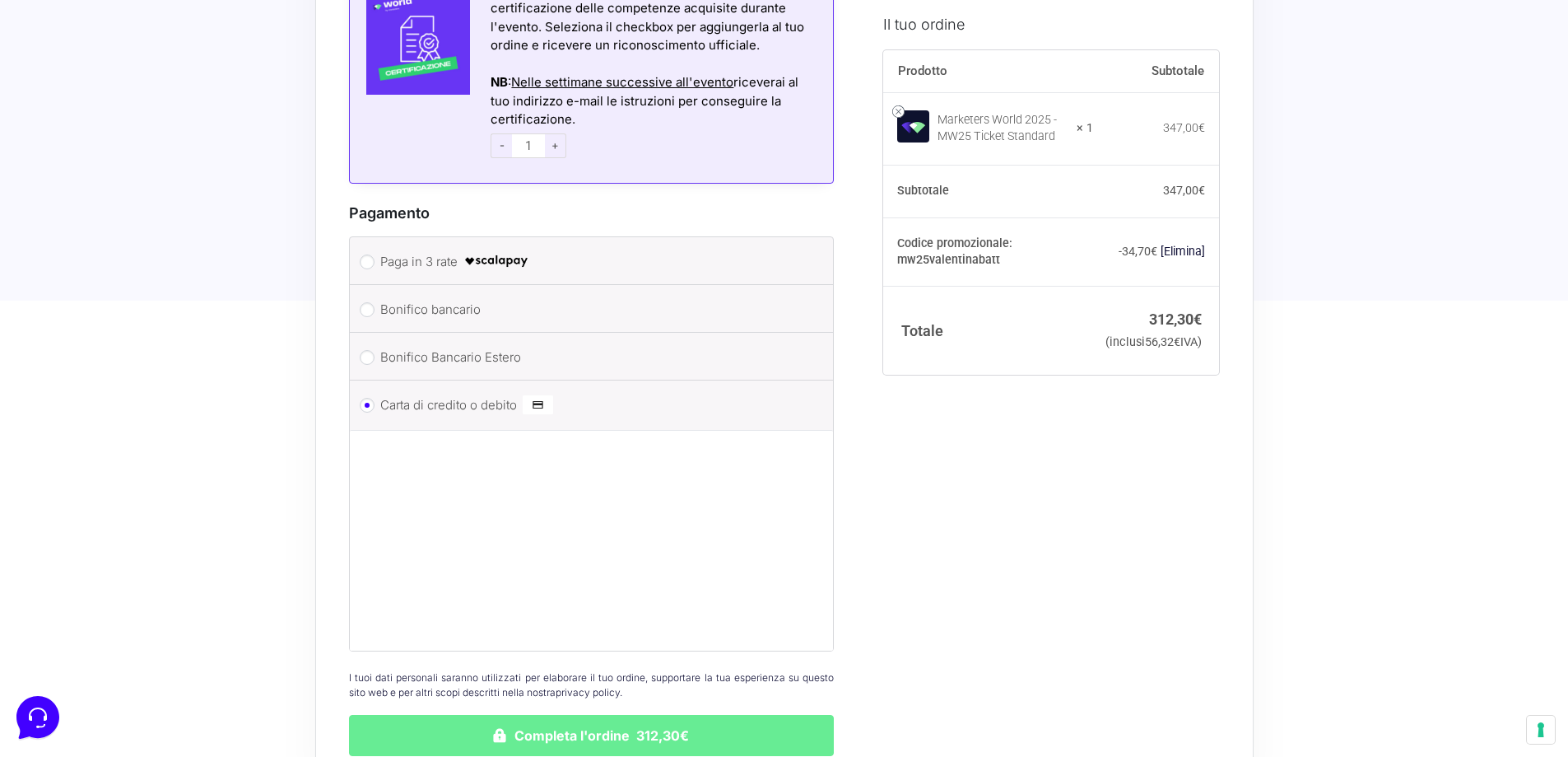
scroll to position [2035, 0]
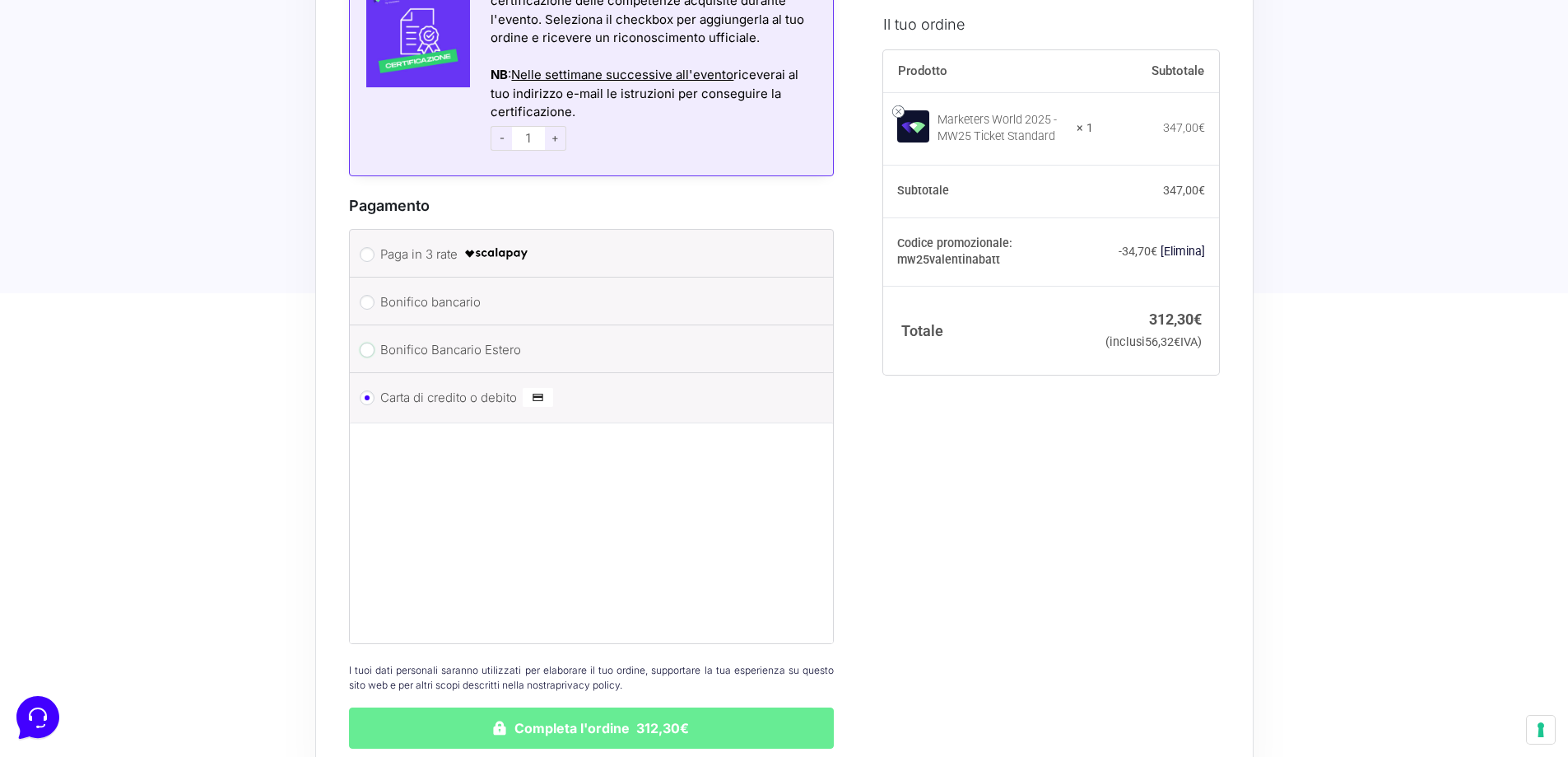
click at [370, 342] on input "Bonifico Bancario Estero" at bounding box center [367, 349] width 15 height 15
radio input "true"
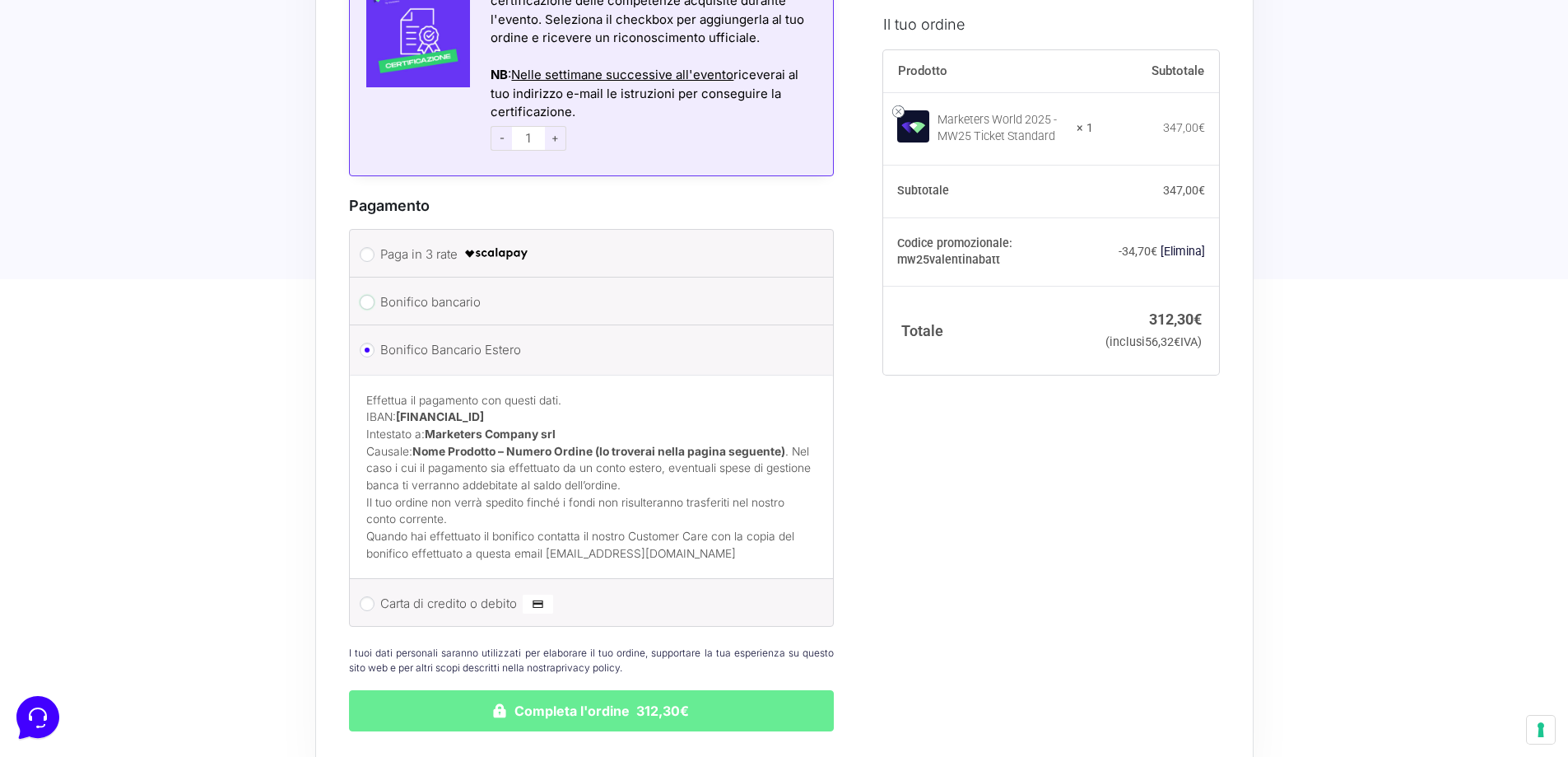
click at [371, 295] on input "Bonifico bancario" at bounding box center [367, 302] width 15 height 15
radio input "true"
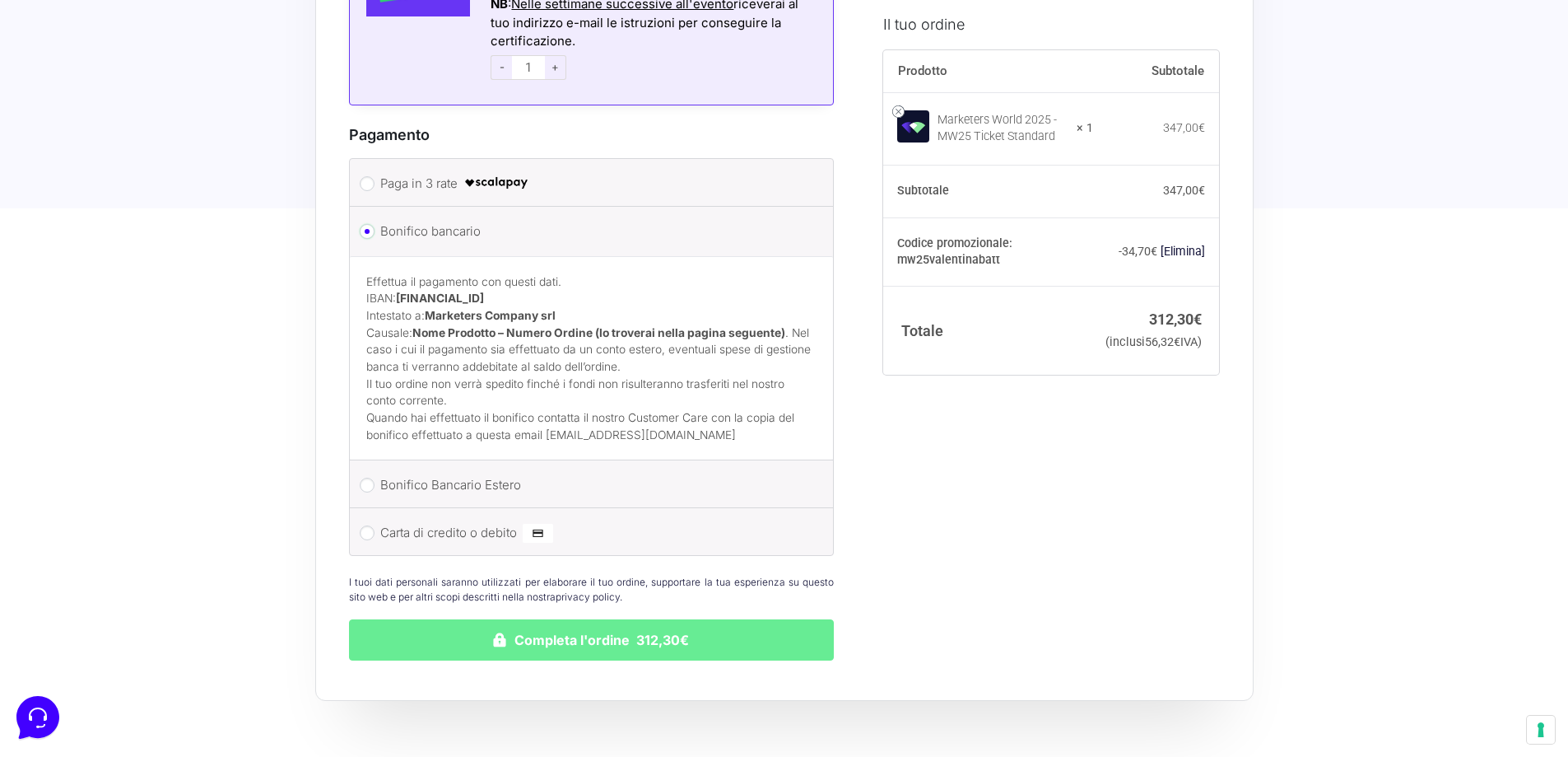
scroll to position [2199, 0]
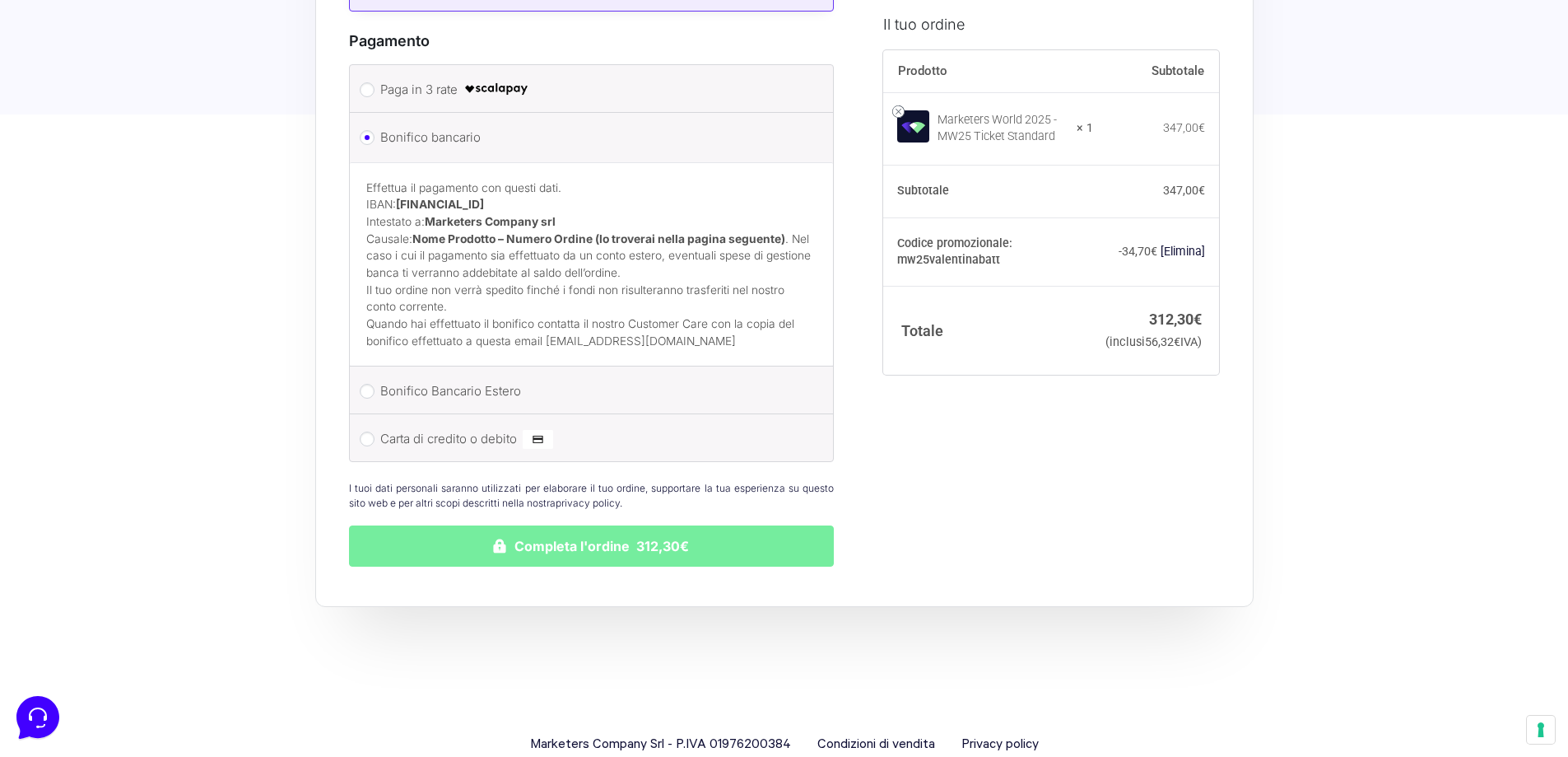
click at [587, 538] on button "Completa l'ordine 312,30€" at bounding box center [592, 546] width 486 height 41
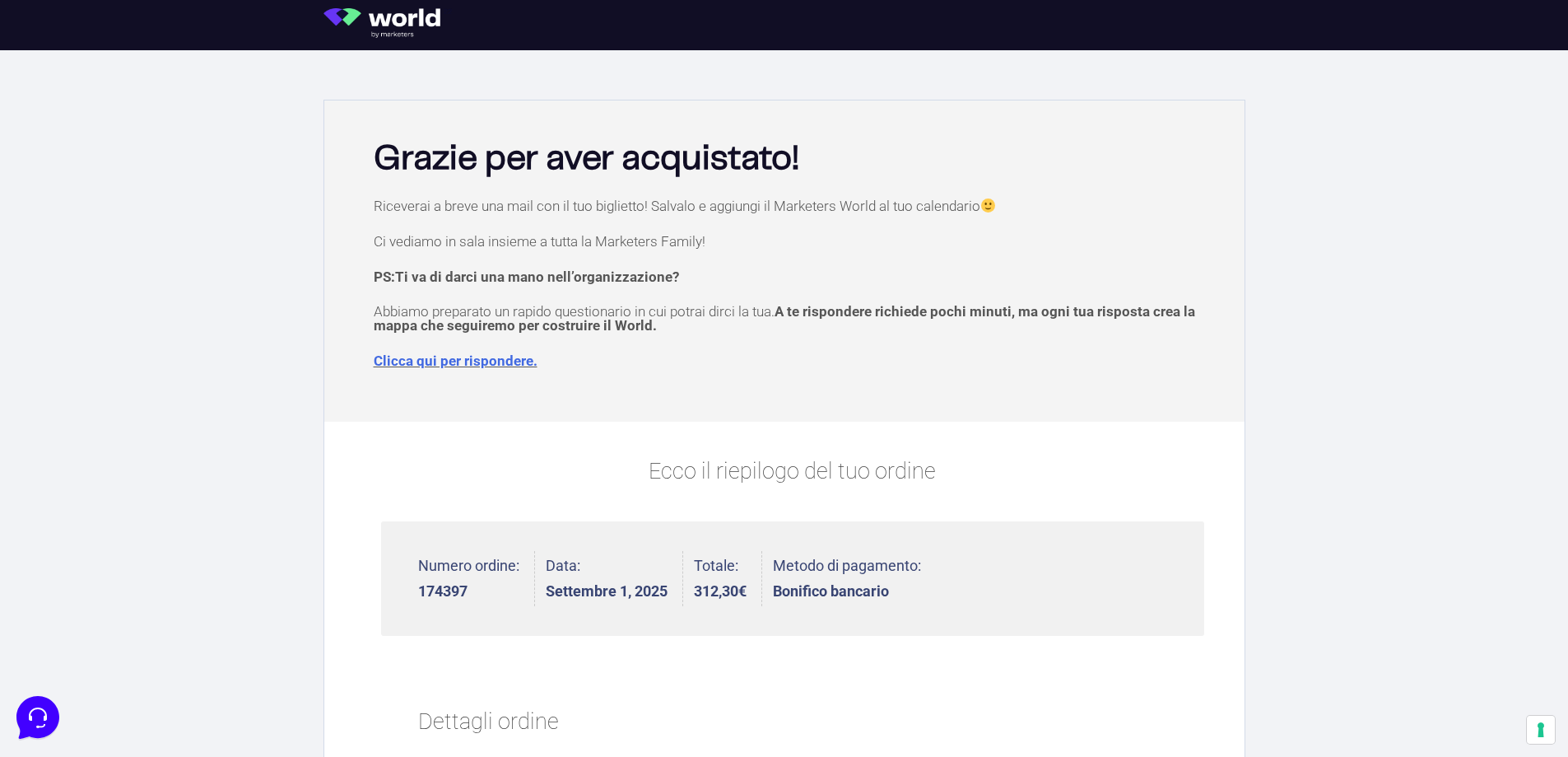
click at [380, 2] on div at bounding box center [409, 25] width 188 height 50
click at [380, 10] on img at bounding box center [388, 23] width 129 height 30
click at [325, 19] on img at bounding box center [388, 23] width 129 height 30
